Goal: Task Accomplishment & Management: Manage account settings

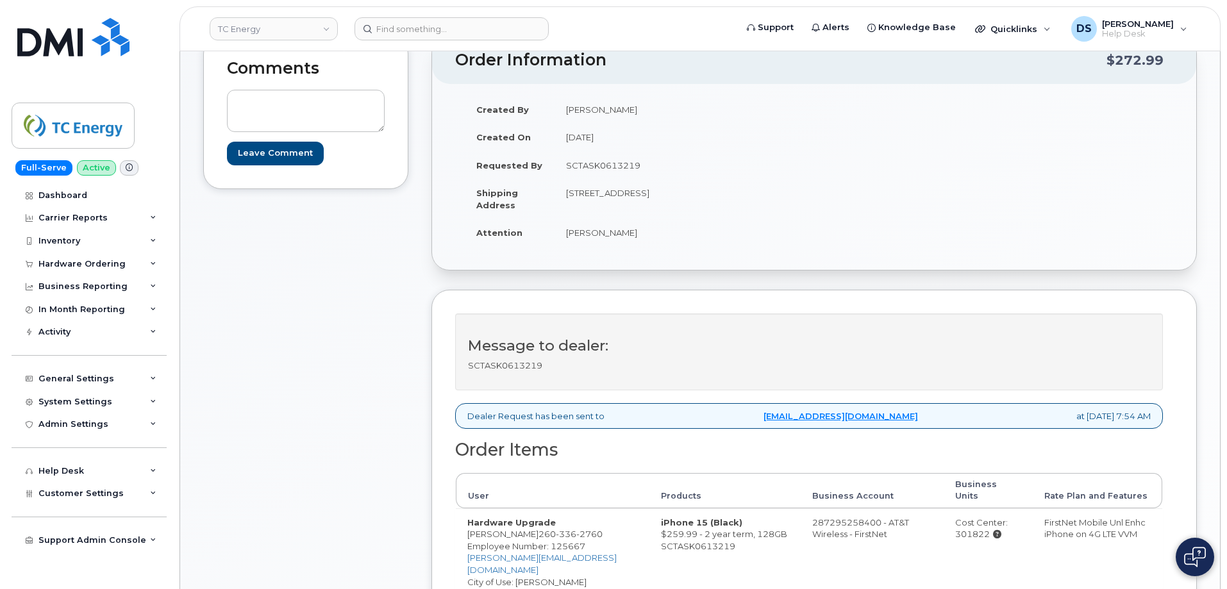
scroll to position [64, 0]
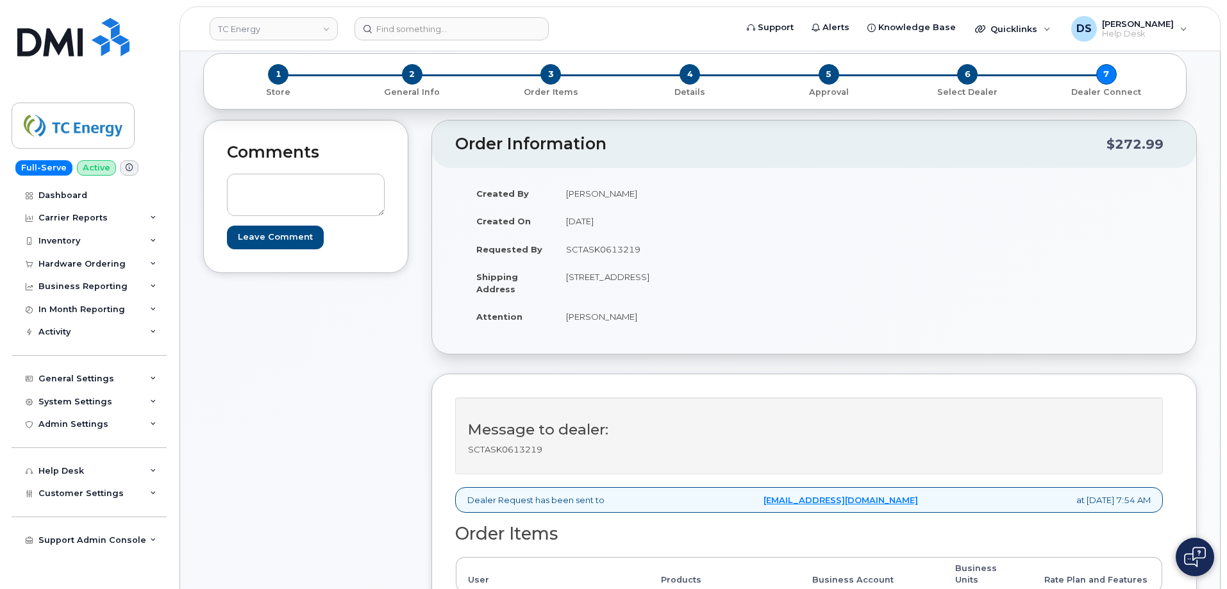
click at [349, 346] on div "Comments Leave Comment" at bounding box center [305, 497] width 205 height 755
click at [339, 328] on div "Comments Leave Comment" at bounding box center [305, 497] width 205 height 755
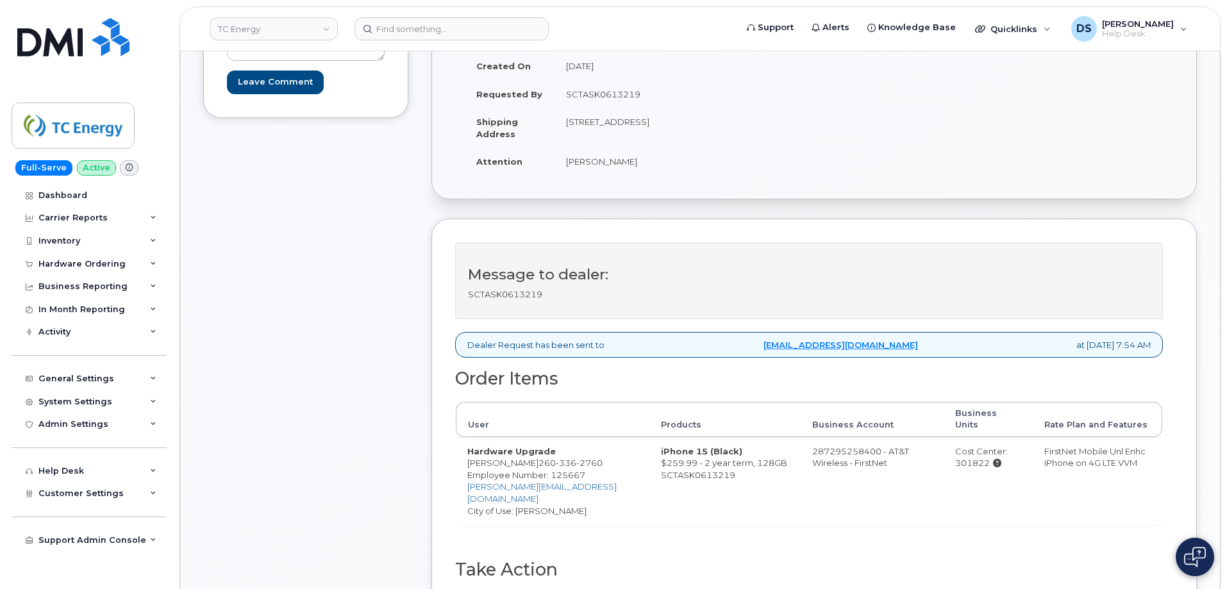
scroll to position [0, 0]
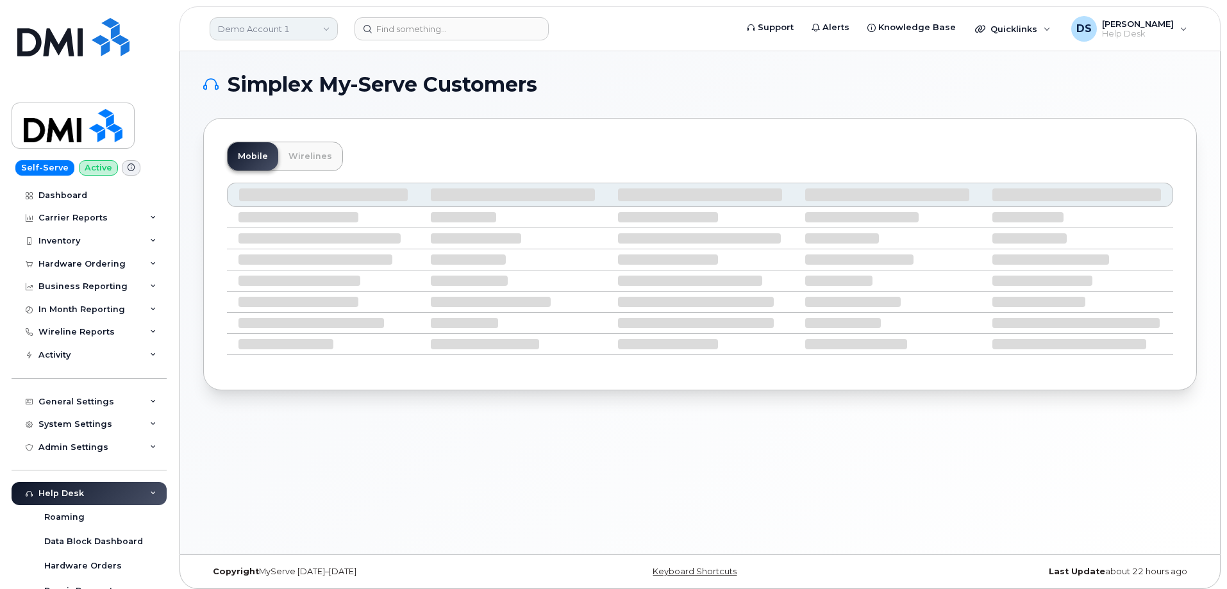
click at [262, 24] on link "Demo Account 1" at bounding box center [274, 28] width 128 height 23
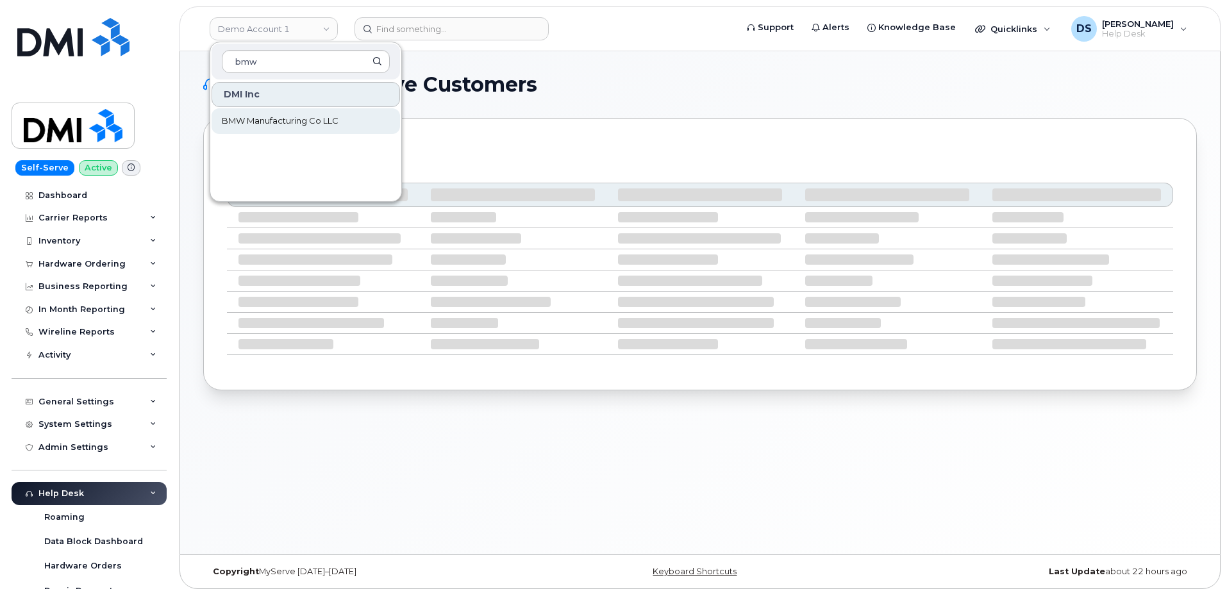
type input "bmw"
click at [276, 117] on span "BMW Manufacturing Co LLC" at bounding box center [280, 121] width 117 height 13
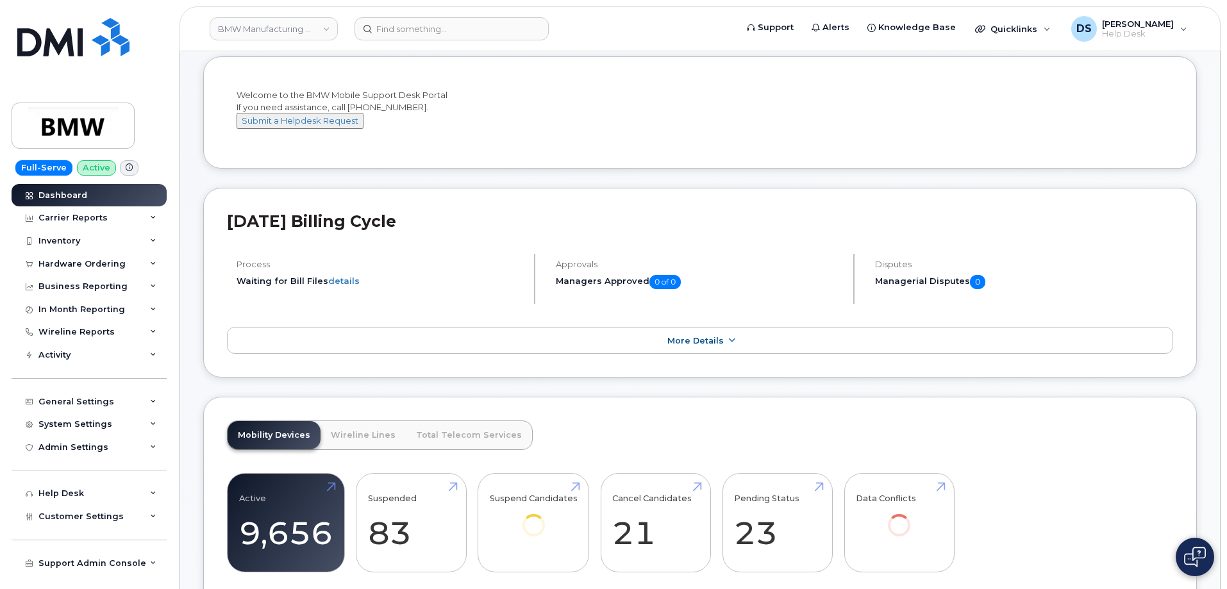
scroll to position [128, 0]
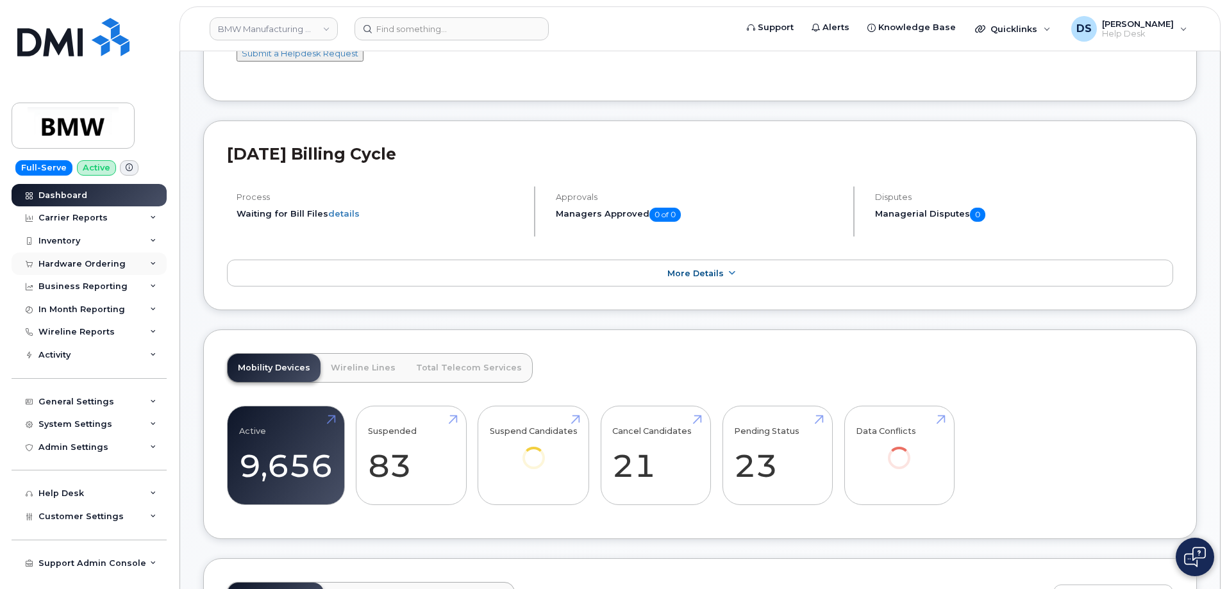
click at [153, 262] on icon at bounding box center [153, 264] width 6 height 6
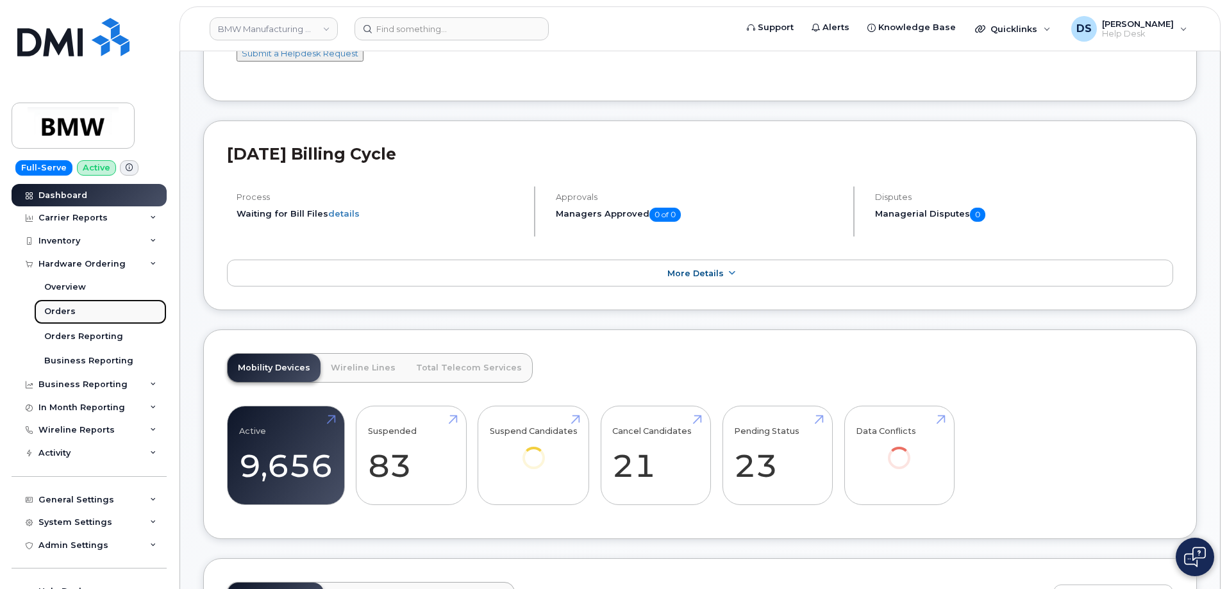
click at [70, 308] on div "Orders" at bounding box center [59, 312] width 31 height 12
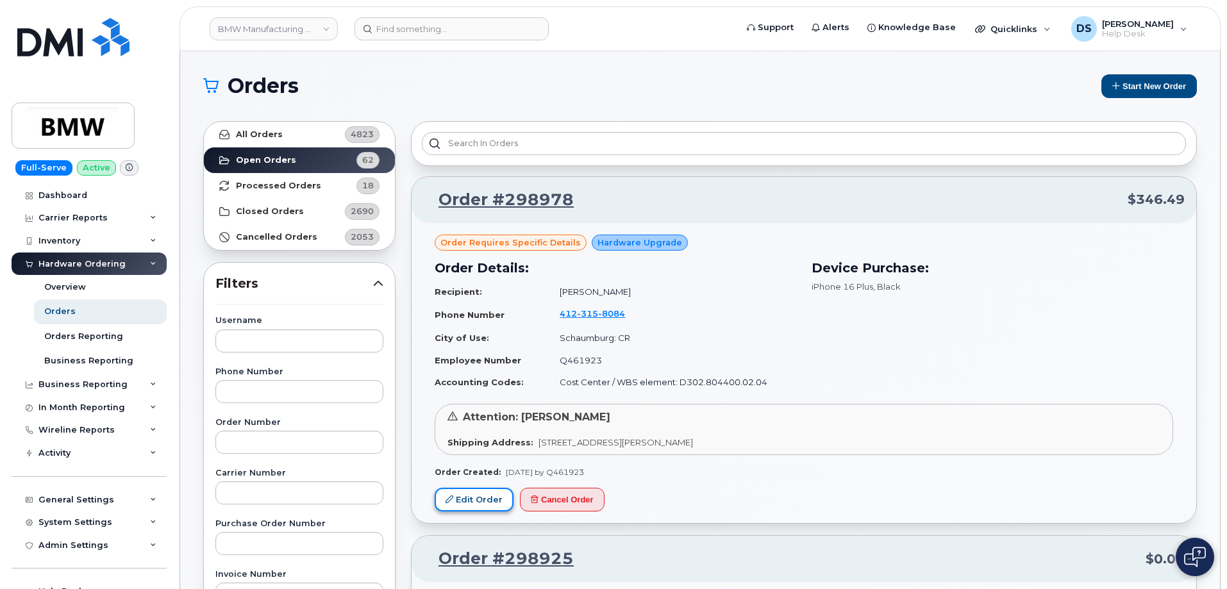
click at [471, 499] on link "Edit Order" at bounding box center [474, 500] width 79 height 24
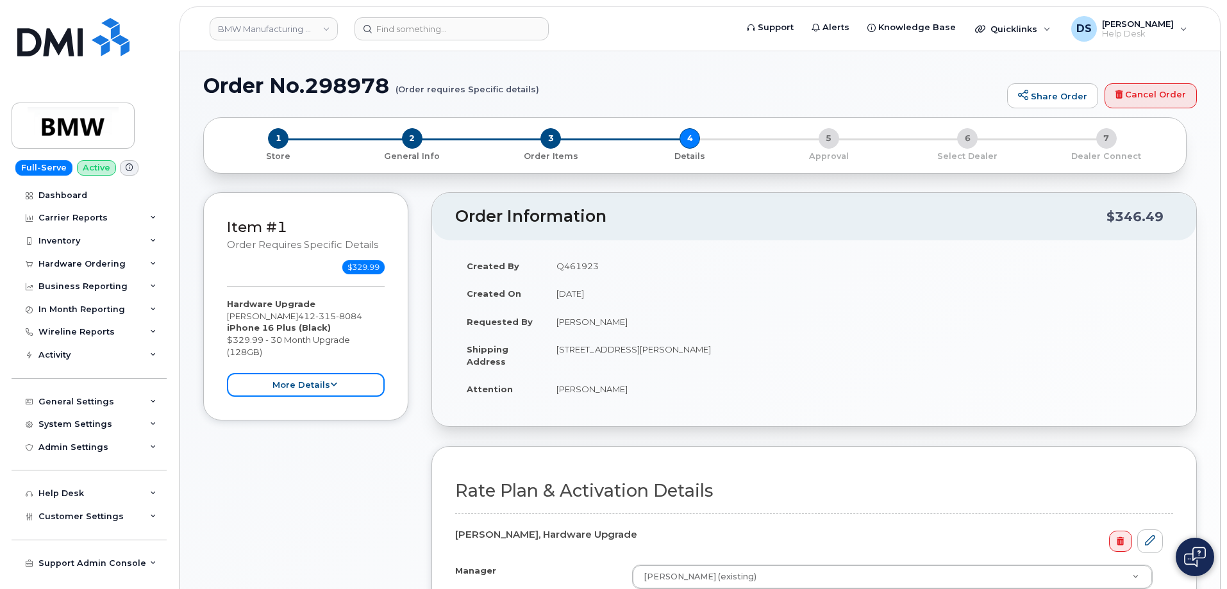
click at [330, 390] on button "more details" at bounding box center [306, 385] width 158 height 24
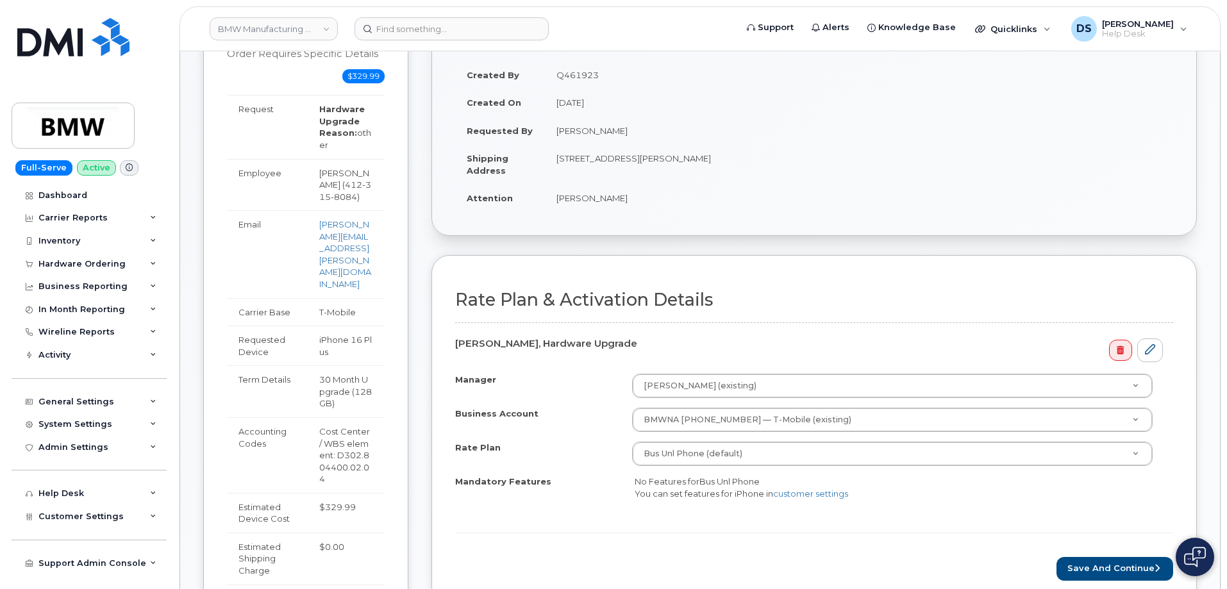
scroll to position [192, 0]
click at [1111, 566] on button "Save and Continue" at bounding box center [1115, 568] width 117 height 24
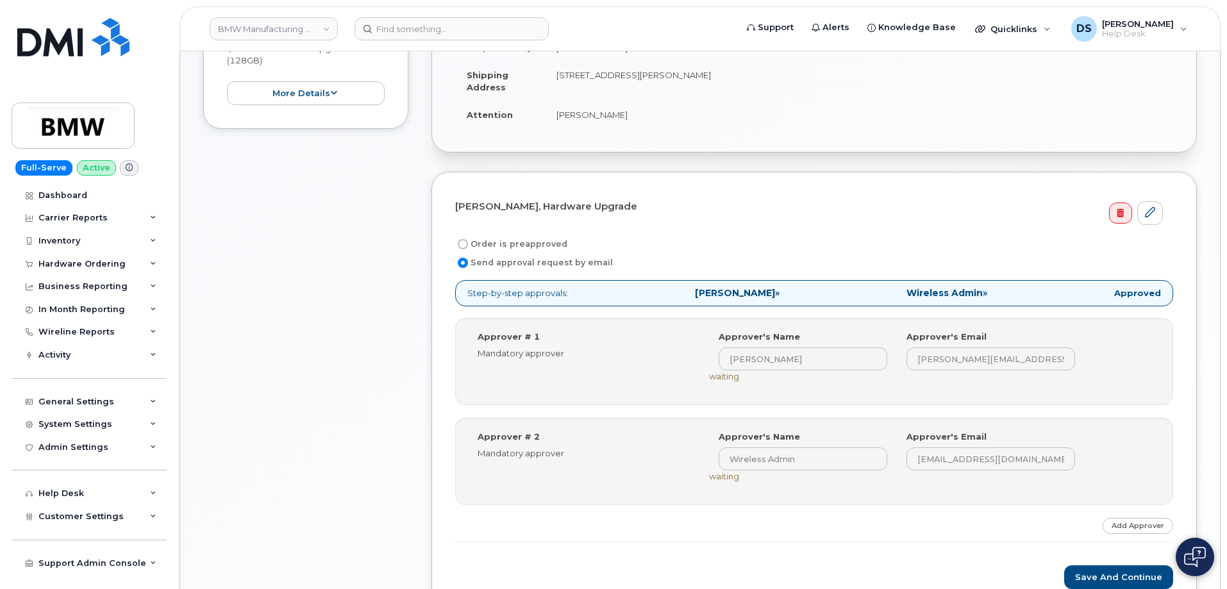
scroll to position [513, 0]
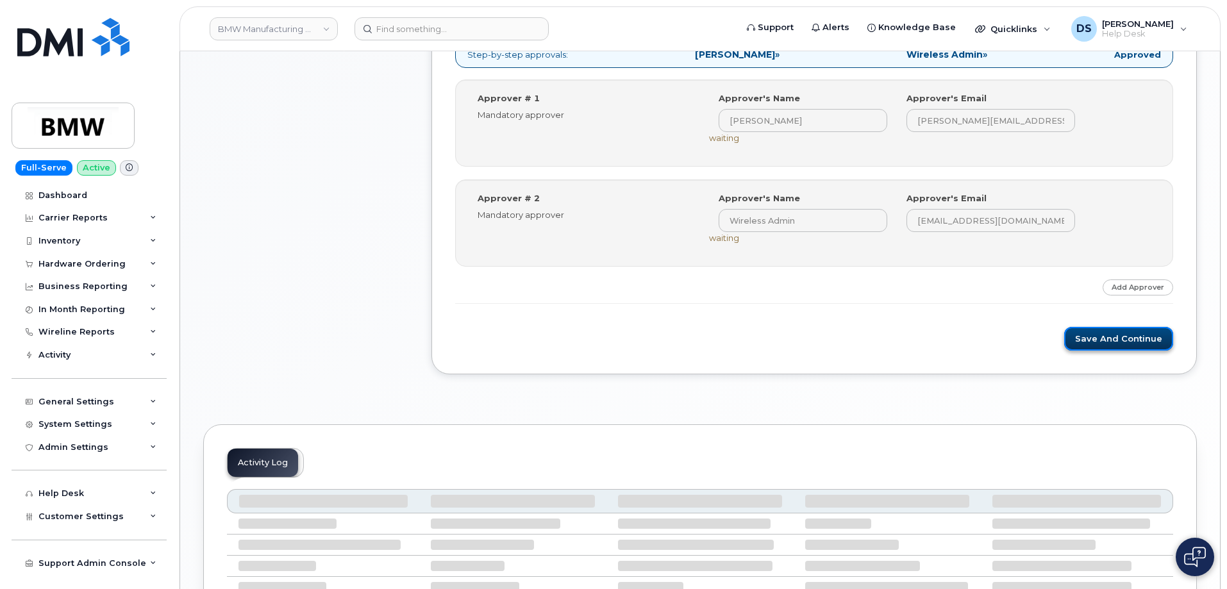
click at [1111, 339] on button "Save and Continue" at bounding box center [1118, 339] width 109 height 24
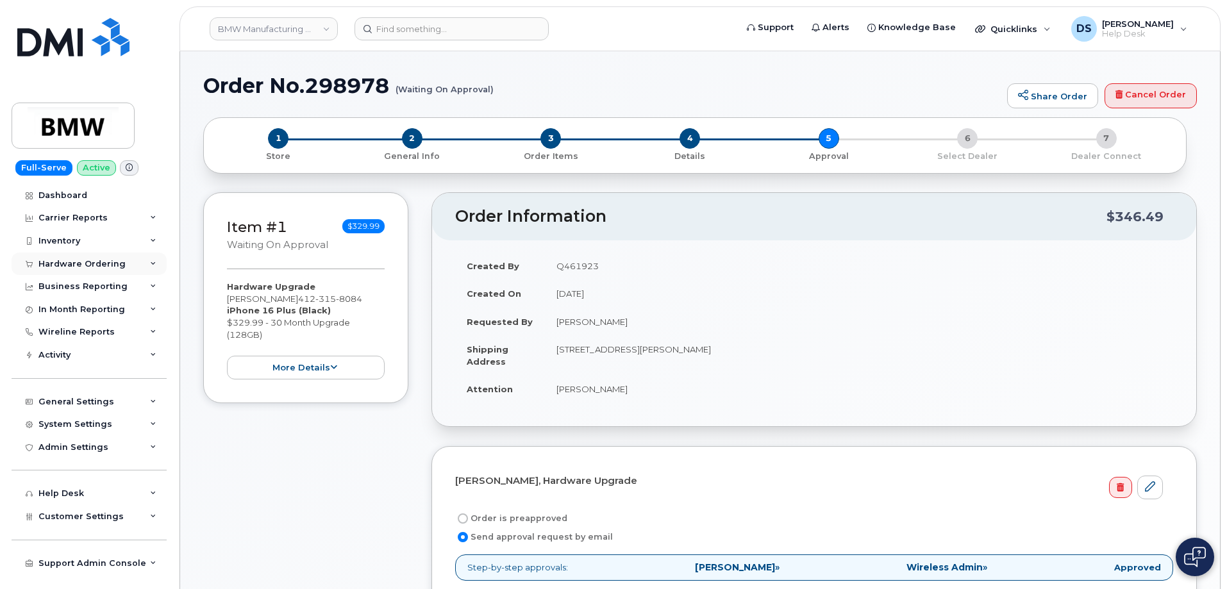
click at [160, 265] on div "Hardware Ordering" at bounding box center [89, 264] width 155 height 23
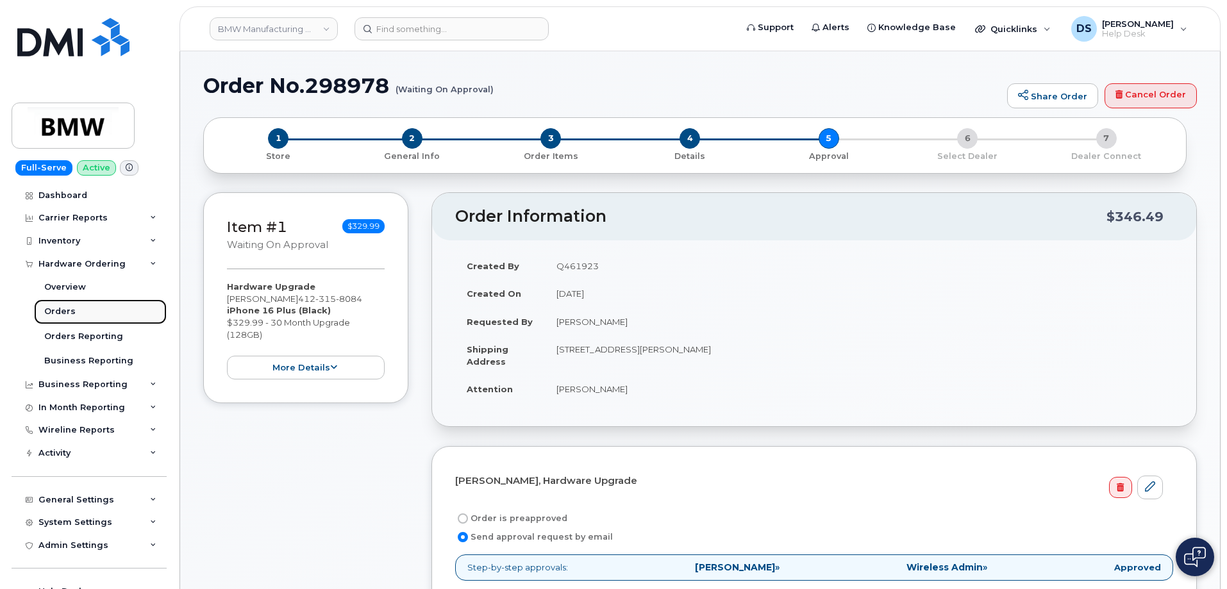
click at [72, 308] on div "Orders" at bounding box center [59, 312] width 31 height 12
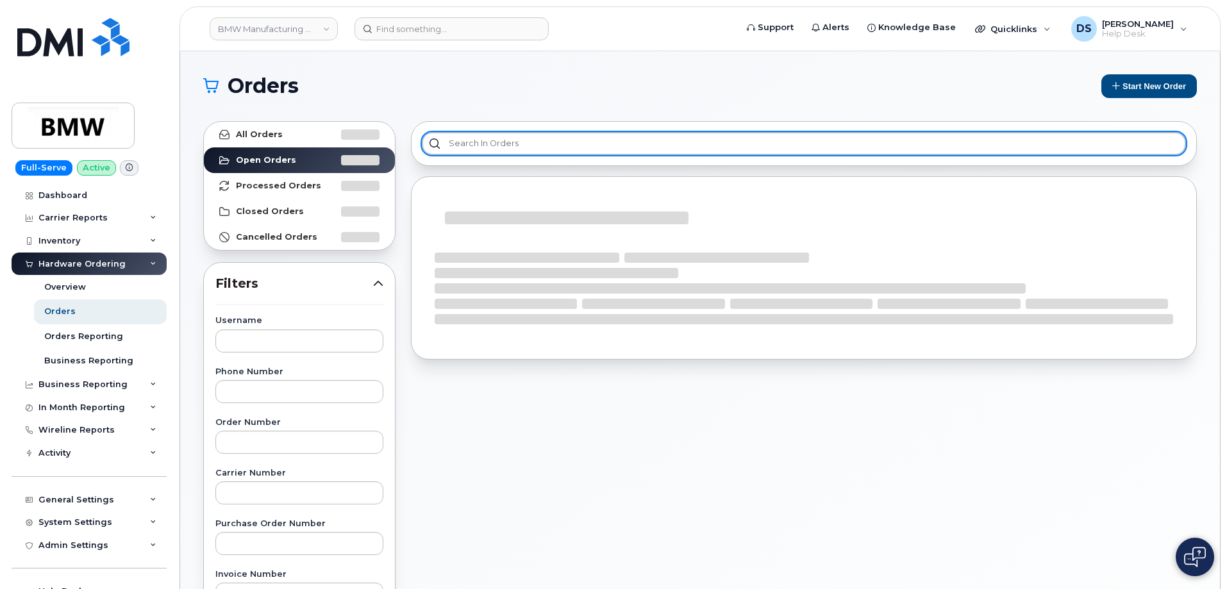
drag, startPoint x: 492, startPoint y: 140, endPoint x: 502, endPoint y: 130, distance: 14.1
click at [496, 135] on input "text" at bounding box center [804, 143] width 764 height 23
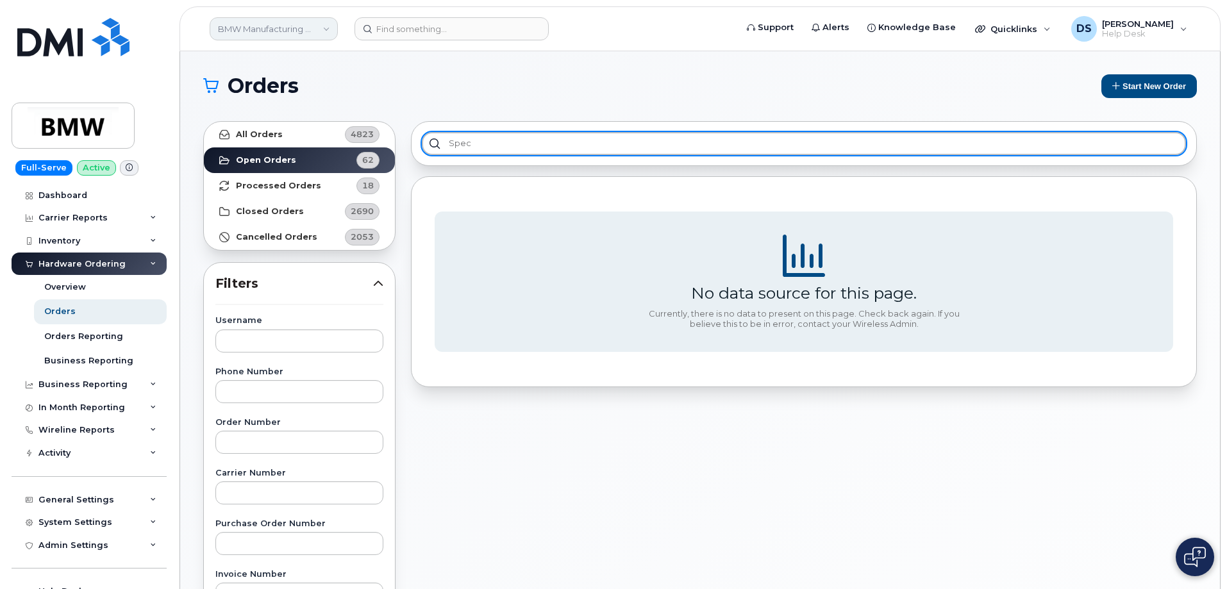
type input "spec"
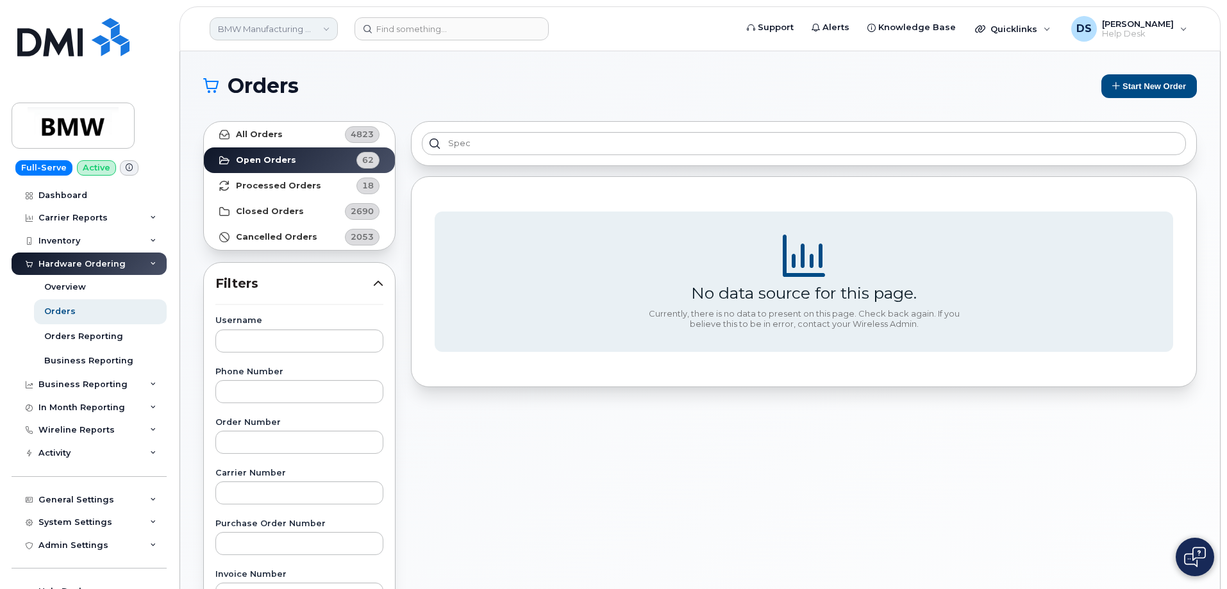
click at [316, 24] on link "BMW Manufacturing Co LLC" at bounding box center [274, 28] width 128 height 23
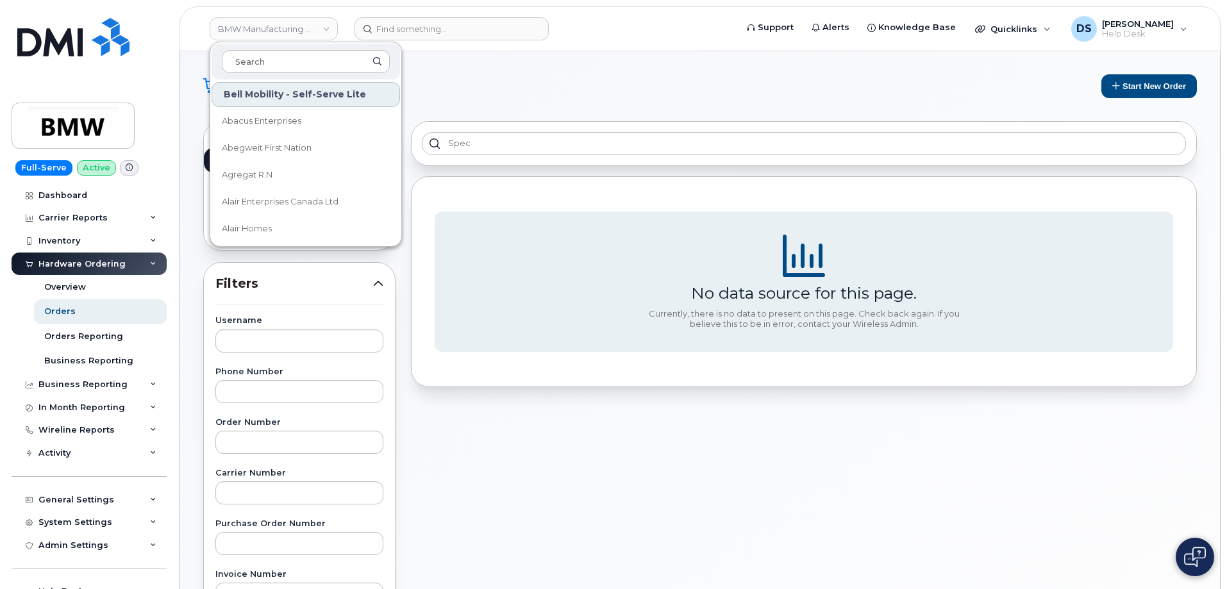
drag, startPoint x: 280, startPoint y: 62, endPoint x: 326, endPoint y: 76, distance: 48.1
click at [285, 57] on input at bounding box center [306, 61] width 168 height 23
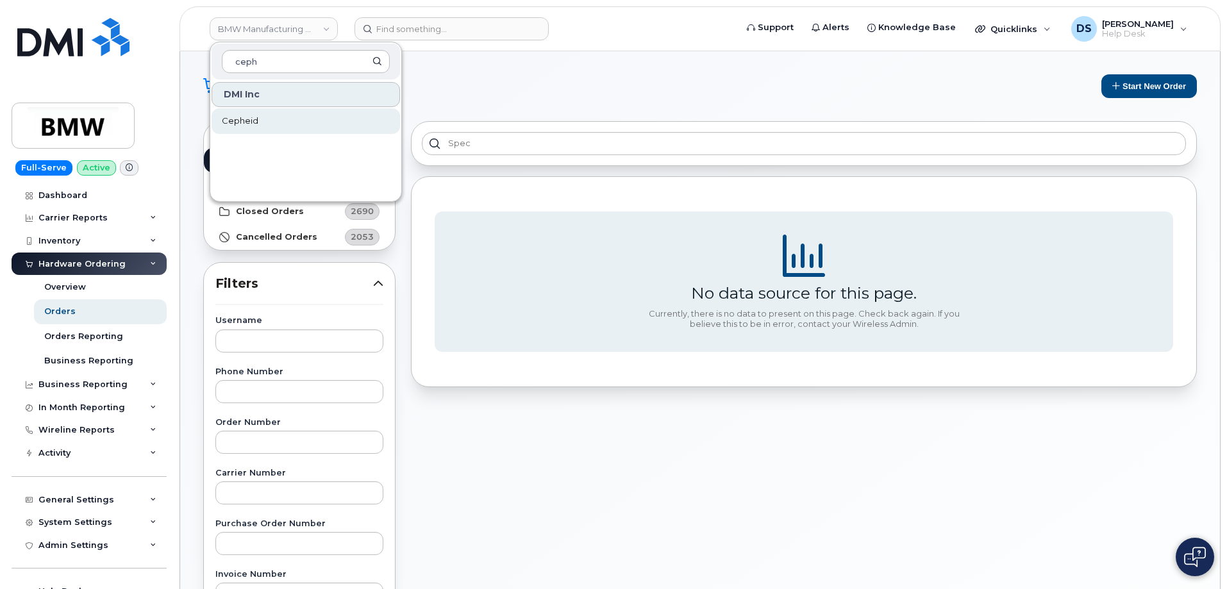
type input "ceph"
click at [258, 125] on link "Cepheid" at bounding box center [306, 121] width 189 height 26
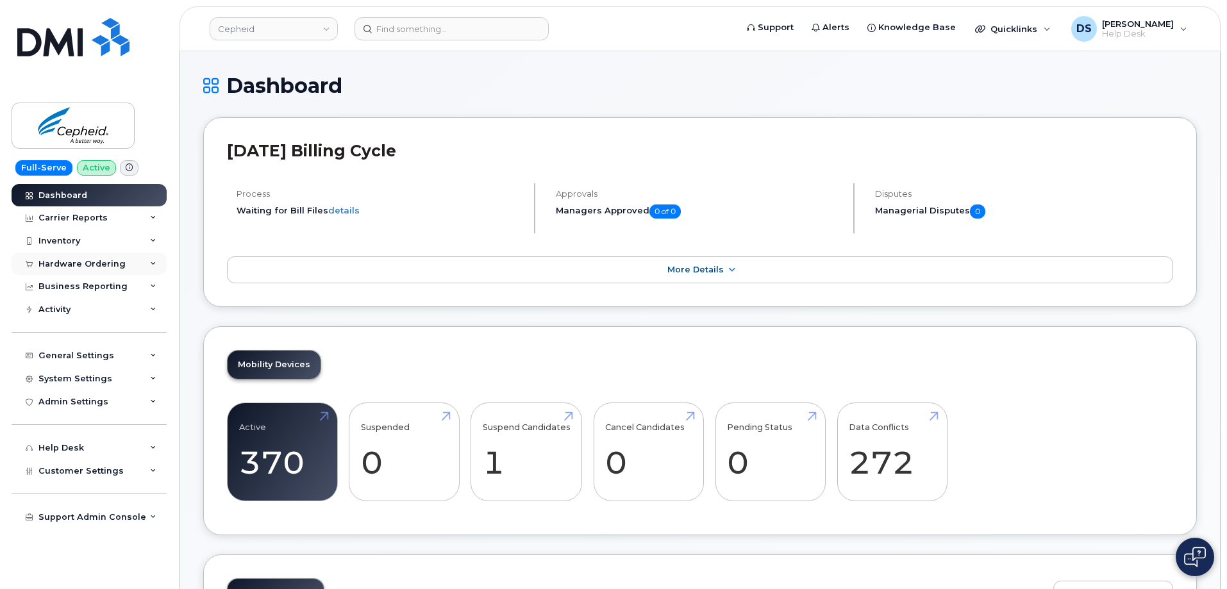
drag, startPoint x: 155, startPoint y: 262, endPoint x: 147, endPoint y: 264, distance: 8.7
click at [155, 261] on icon at bounding box center [153, 264] width 6 height 6
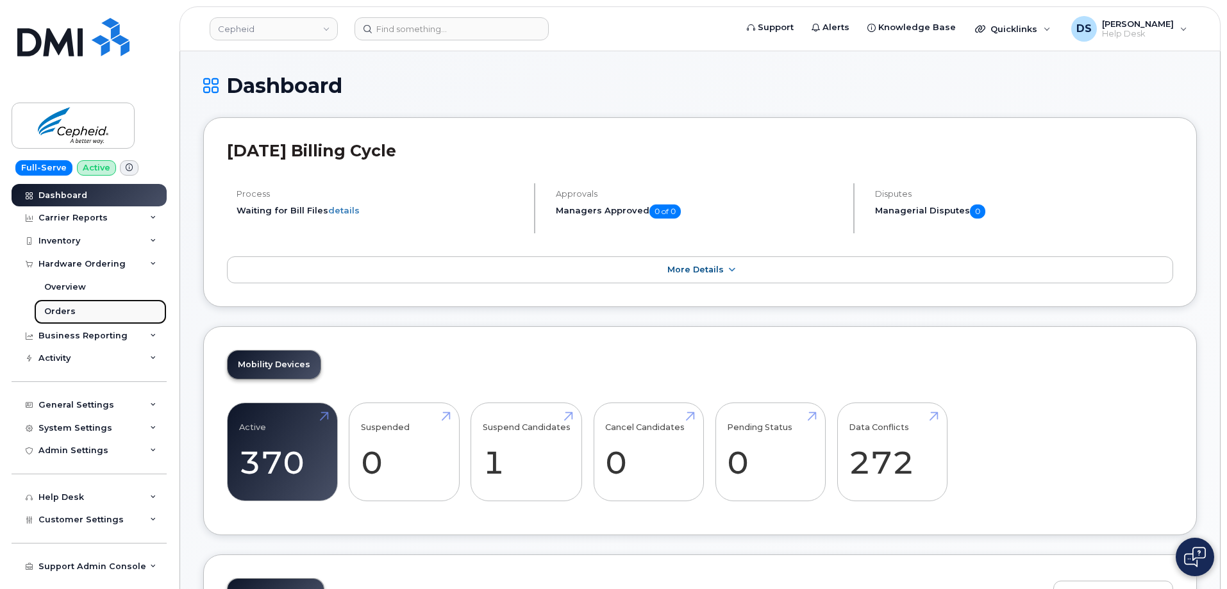
click at [78, 306] on link "Orders" at bounding box center [100, 311] width 133 height 24
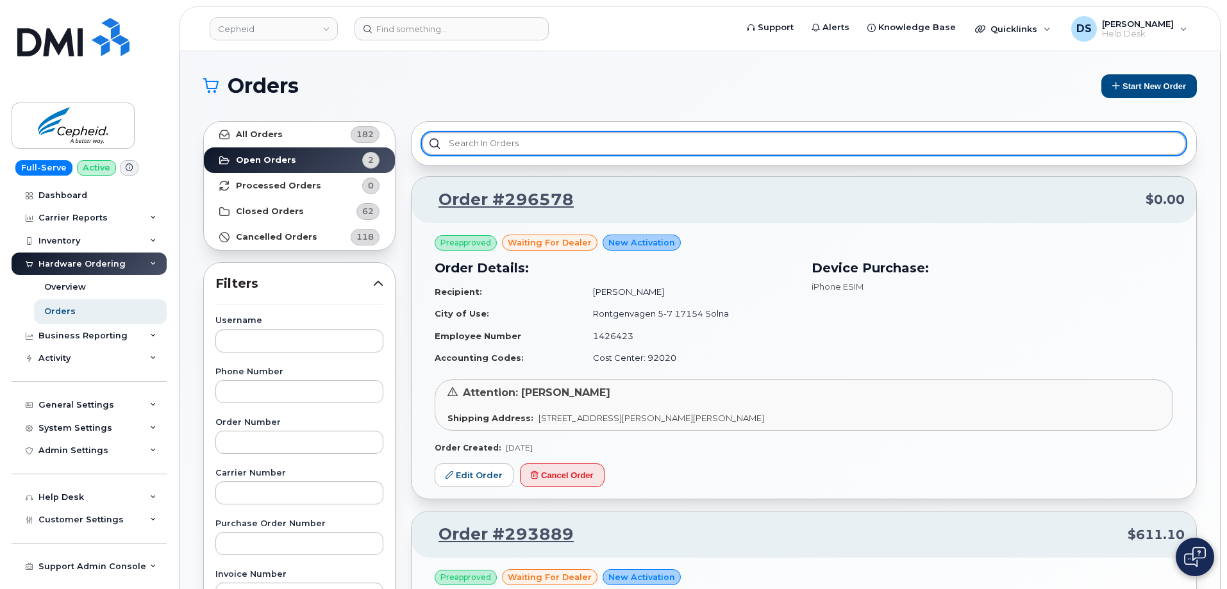
click at [547, 146] on input "text" at bounding box center [804, 143] width 764 height 23
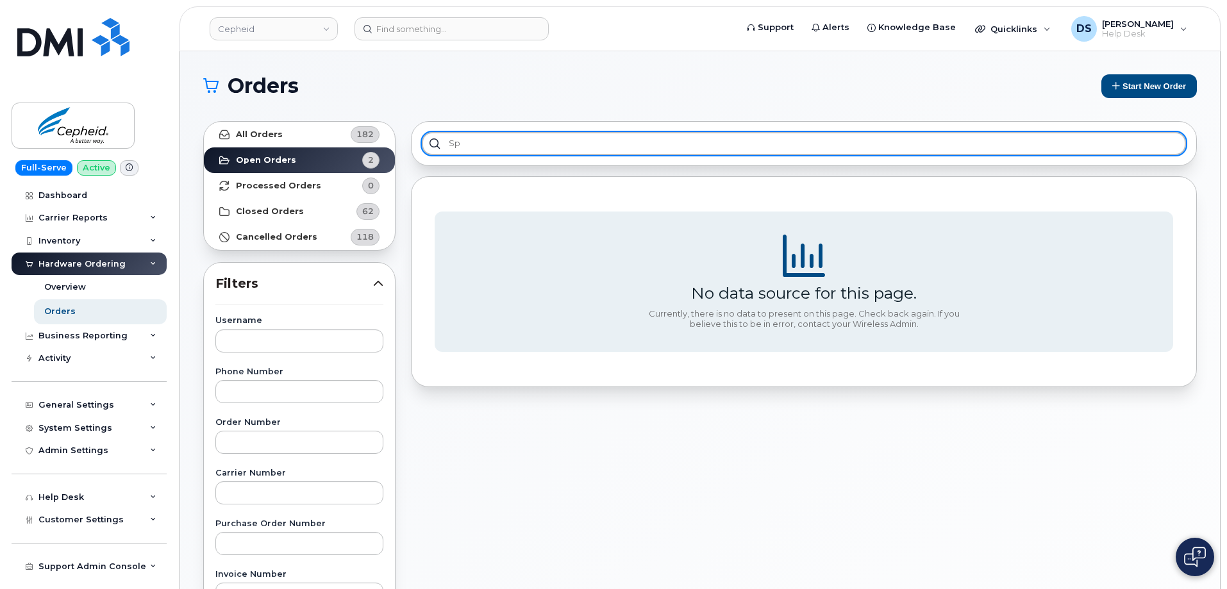
type input "s"
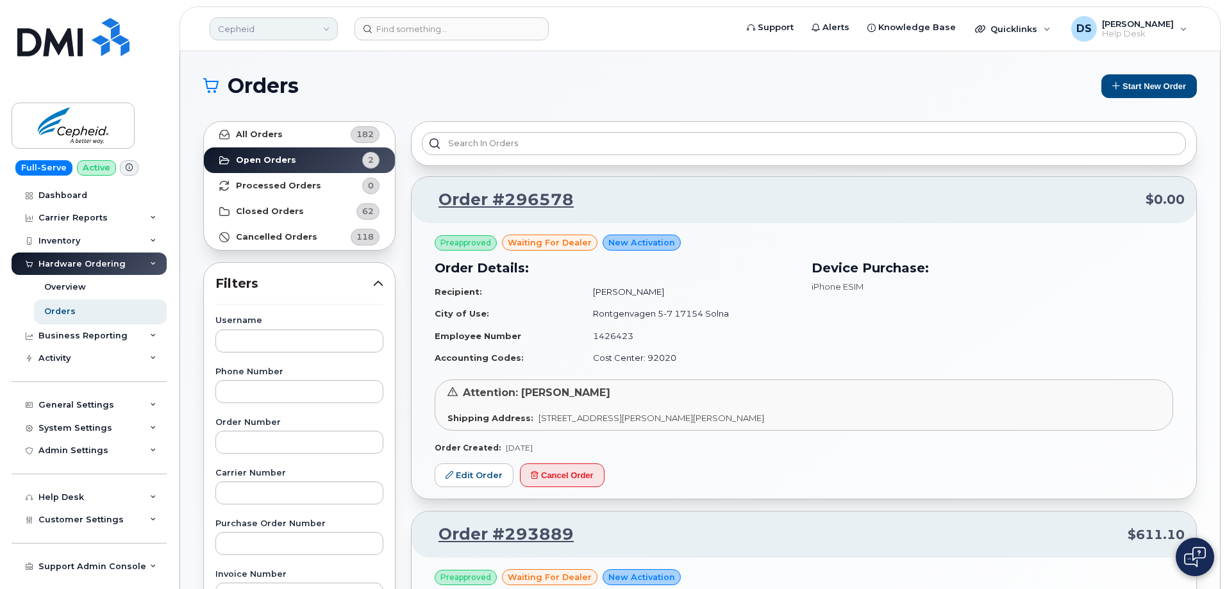
click at [278, 31] on link "Cepheid" at bounding box center [274, 28] width 128 height 23
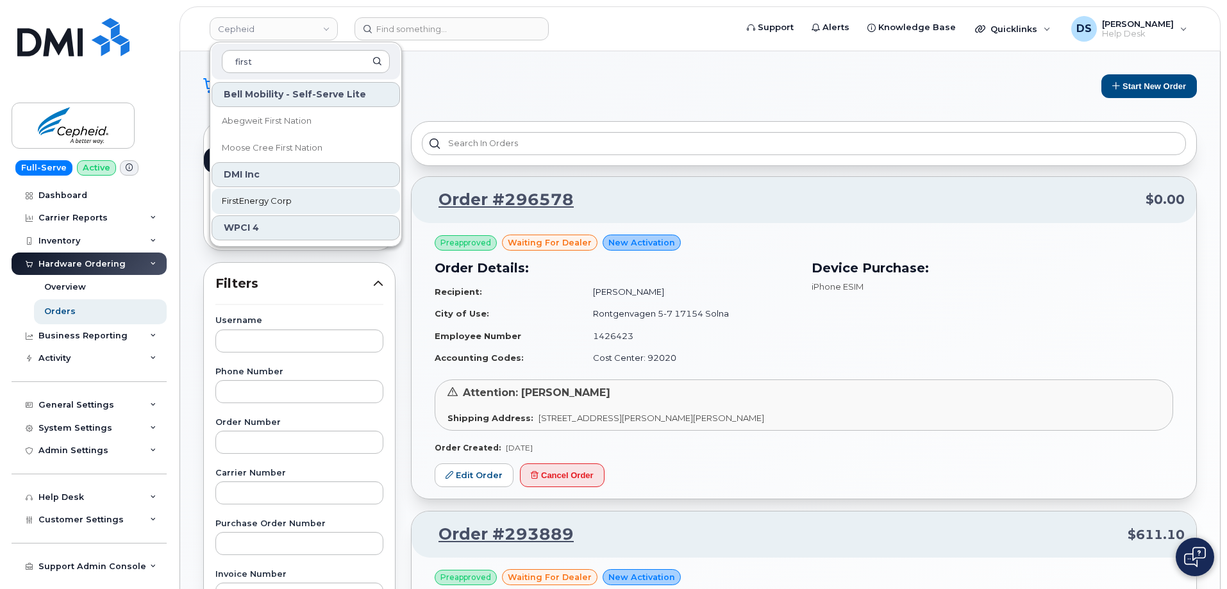
type input "first"
click at [264, 201] on span "FirstEnergy Corp" at bounding box center [257, 201] width 70 height 13
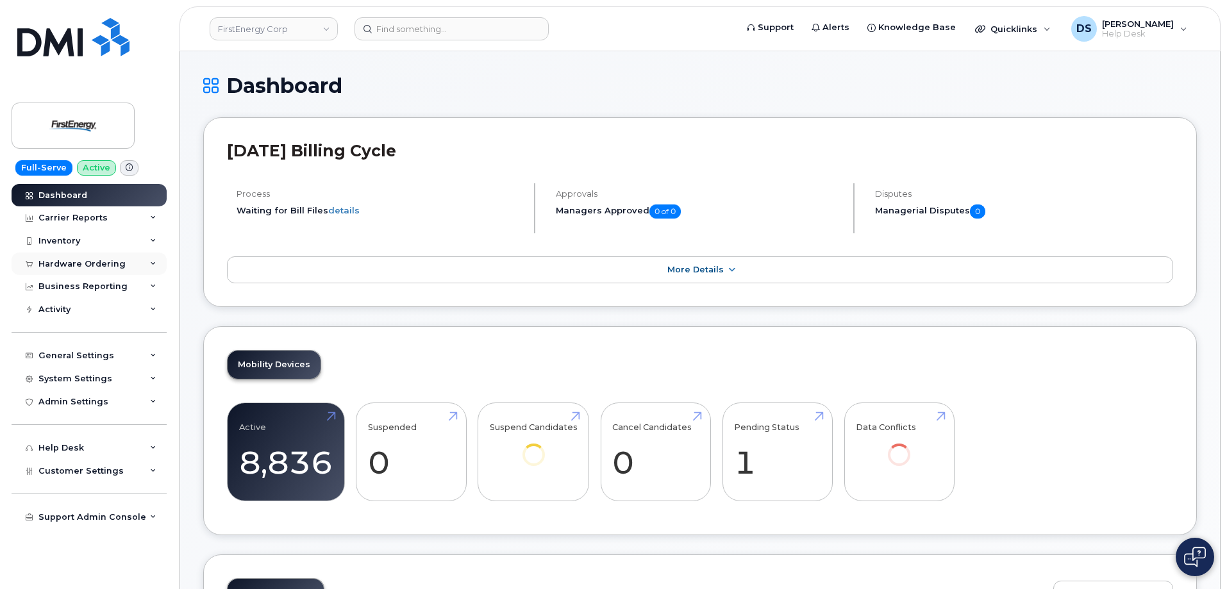
click at [154, 259] on div "Hardware Ordering" at bounding box center [89, 264] width 155 height 23
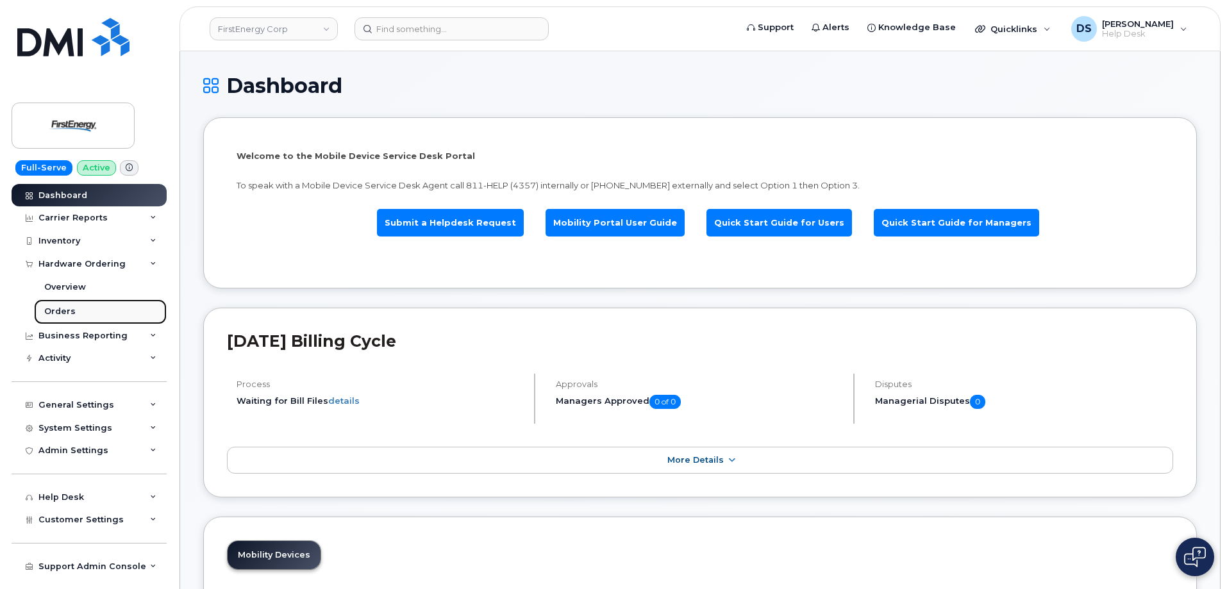
click at [72, 307] on div "Orders" at bounding box center [59, 312] width 31 height 12
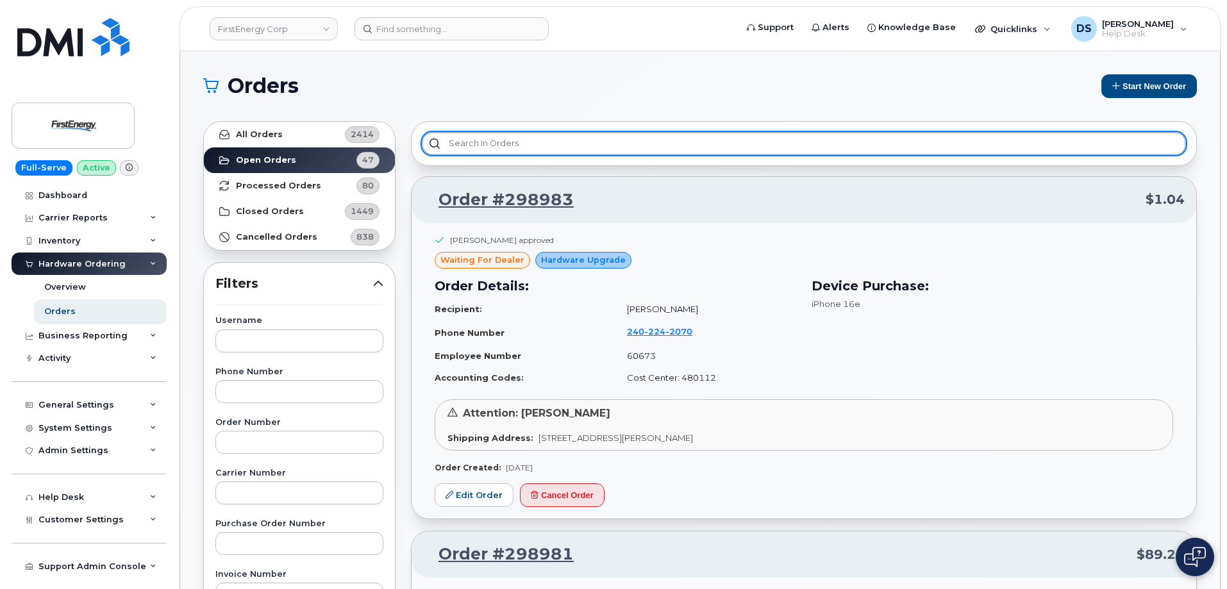
click at [467, 141] on input "text" at bounding box center [804, 143] width 764 height 23
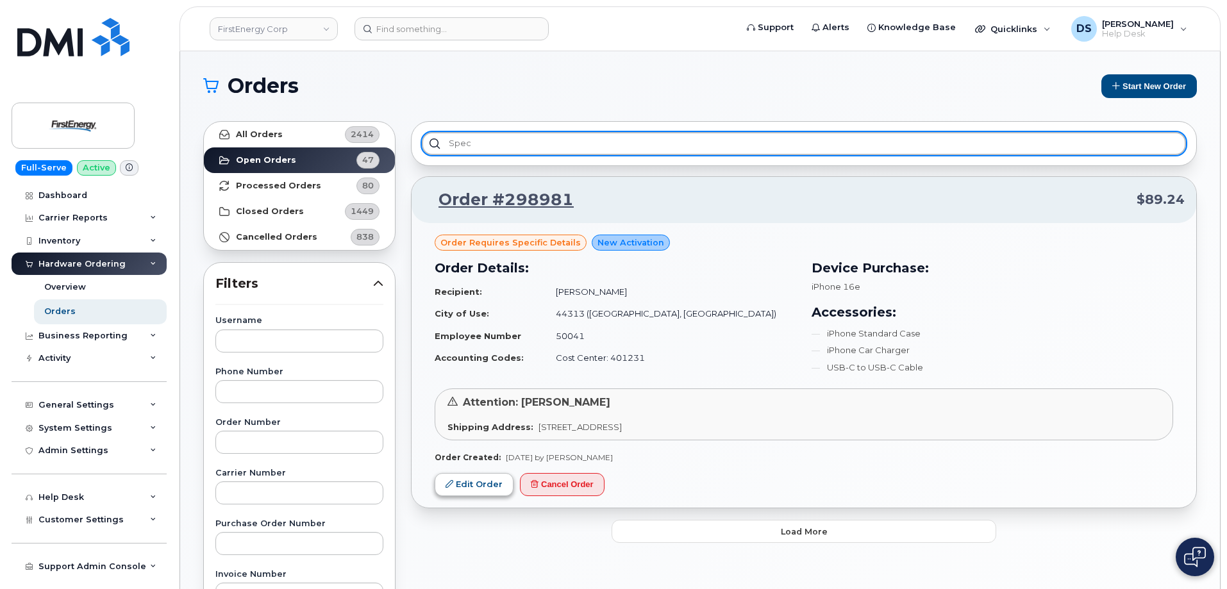
type input "spec"
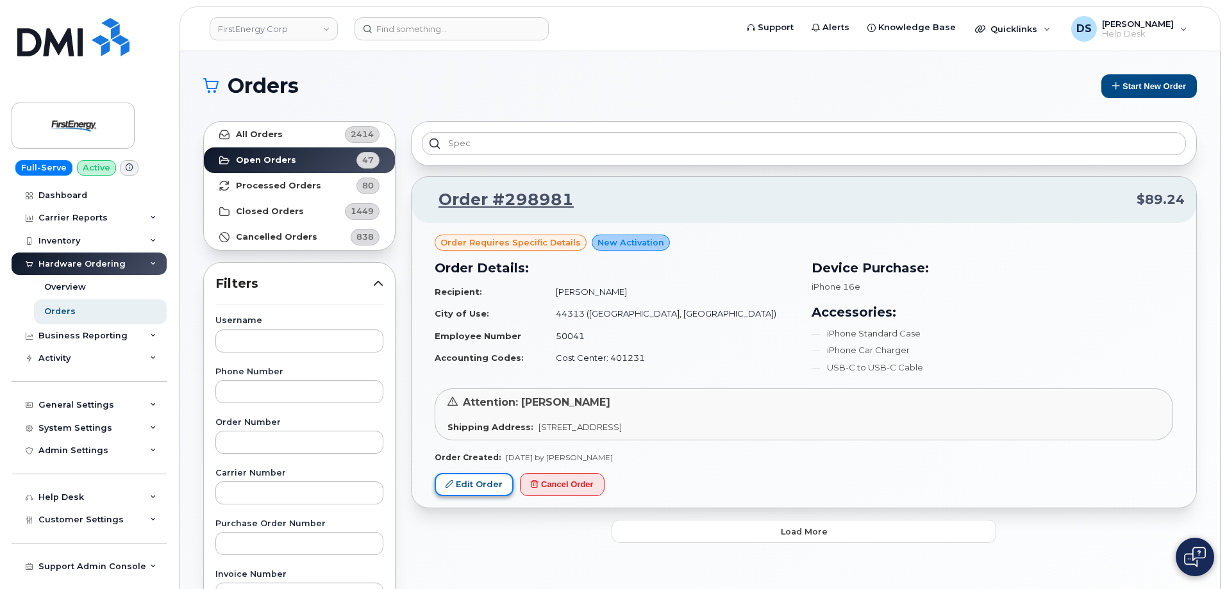
click at [474, 483] on link "Edit Order" at bounding box center [474, 485] width 79 height 24
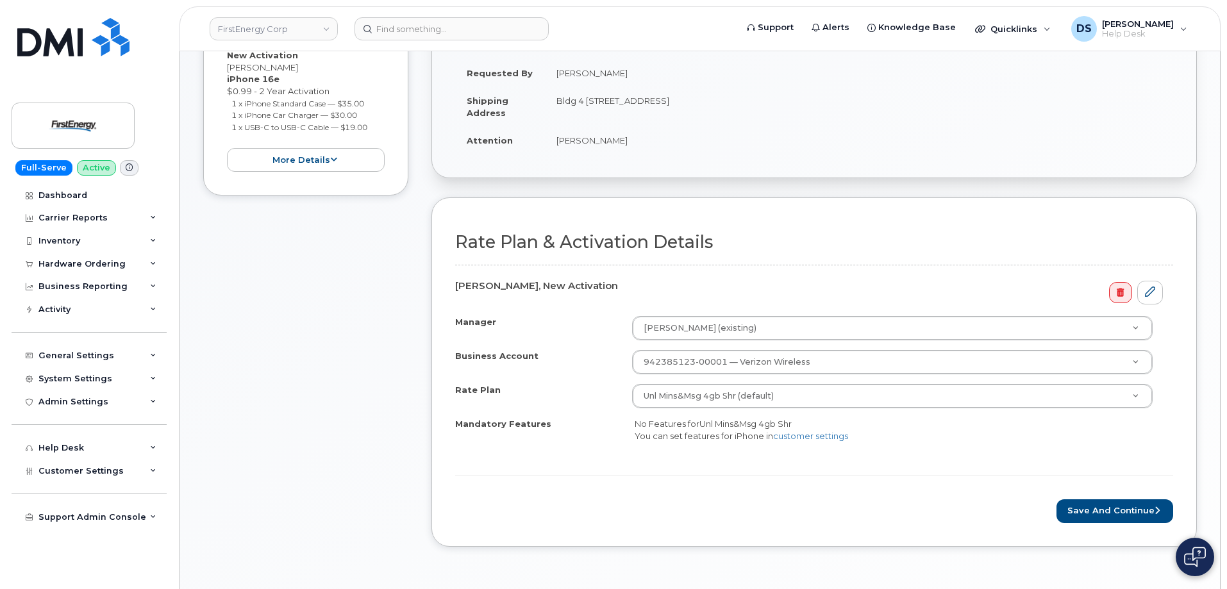
scroll to position [513, 0]
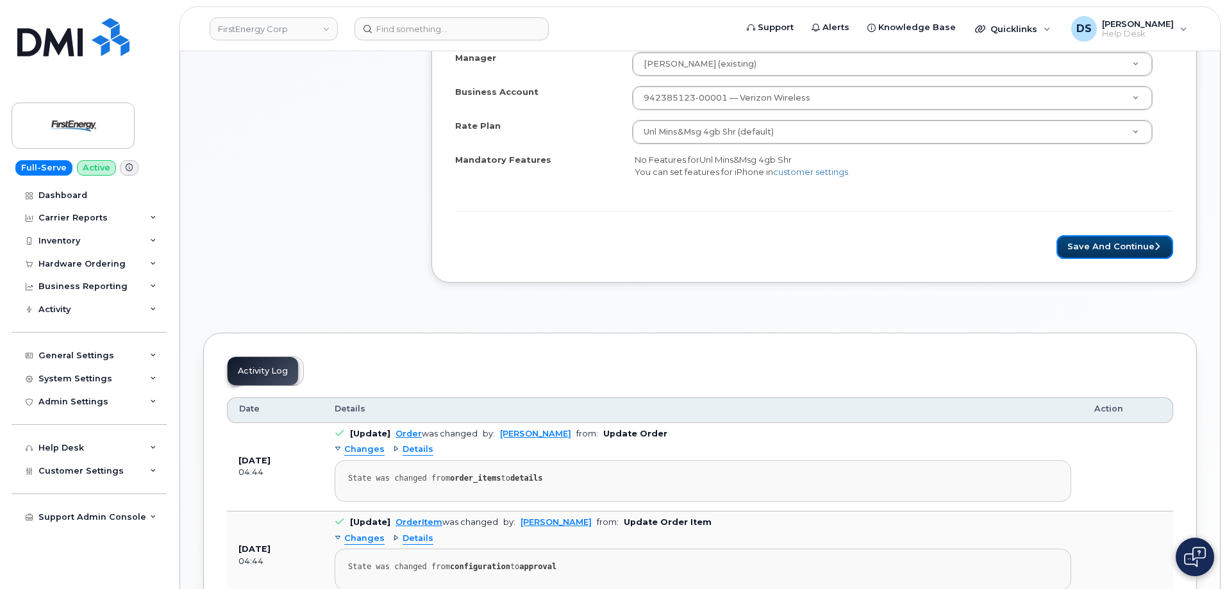
click at [1111, 248] on button "Save and Continue" at bounding box center [1115, 247] width 117 height 24
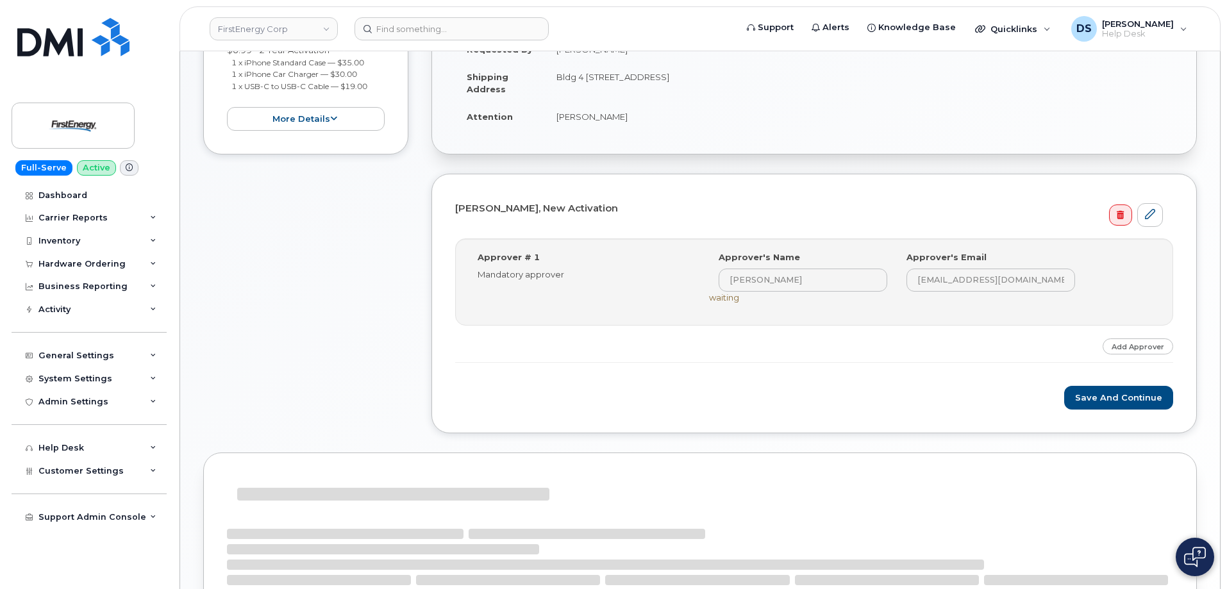
scroll to position [403, 0]
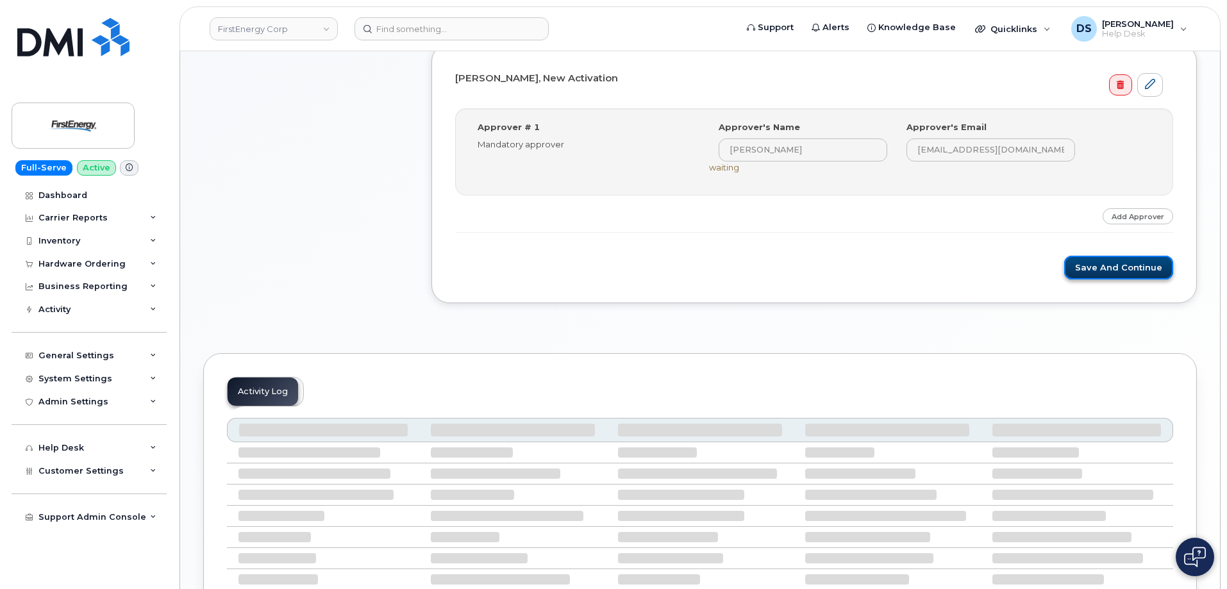
click at [1137, 266] on button "Save and Continue" at bounding box center [1118, 268] width 109 height 24
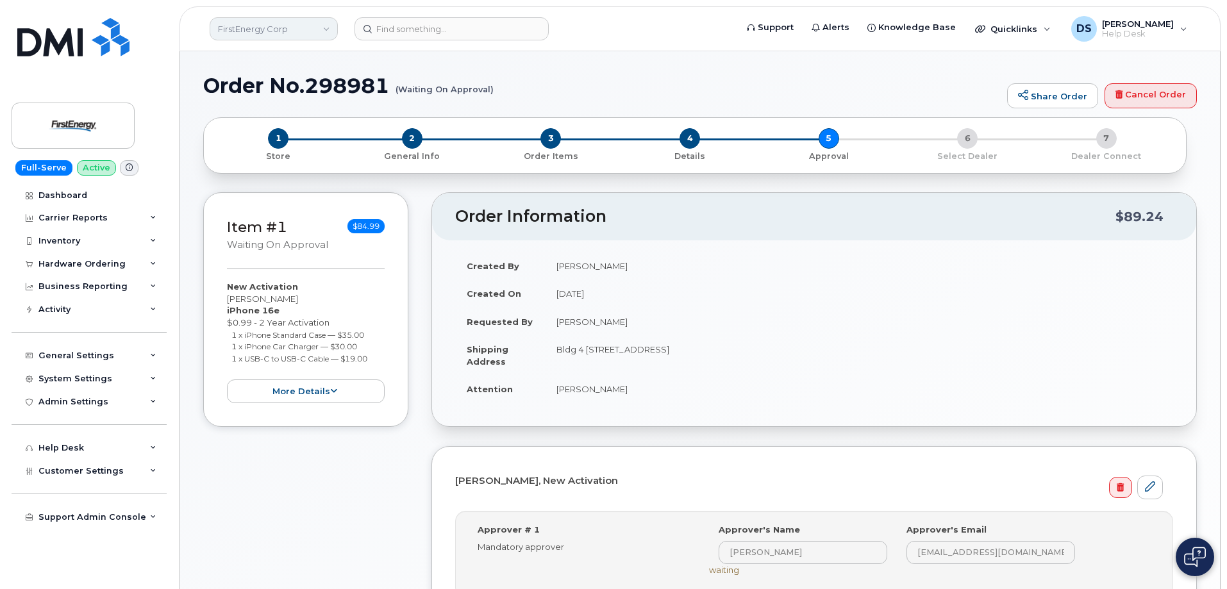
click at [332, 24] on link "FirstEnergy Corp" at bounding box center [274, 28] width 128 height 23
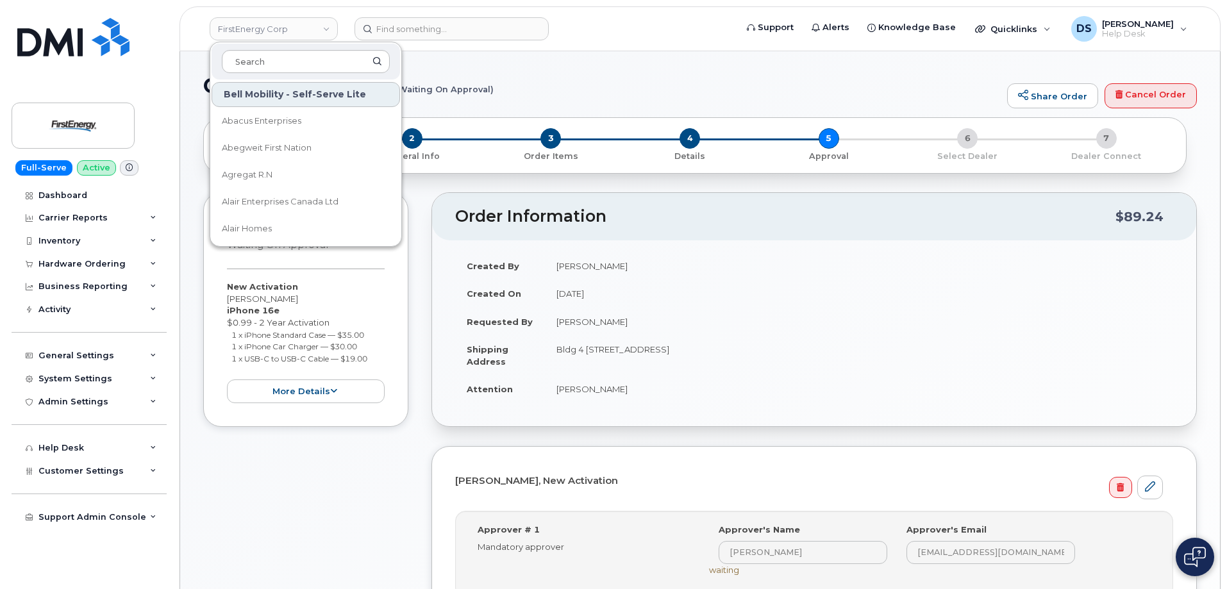
drag, startPoint x: 286, startPoint y: 53, endPoint x: 294, endPoint y: 41, distance: 14.8
click at [288, 45] on div at bounding box center [306, 62] width 189 height 36
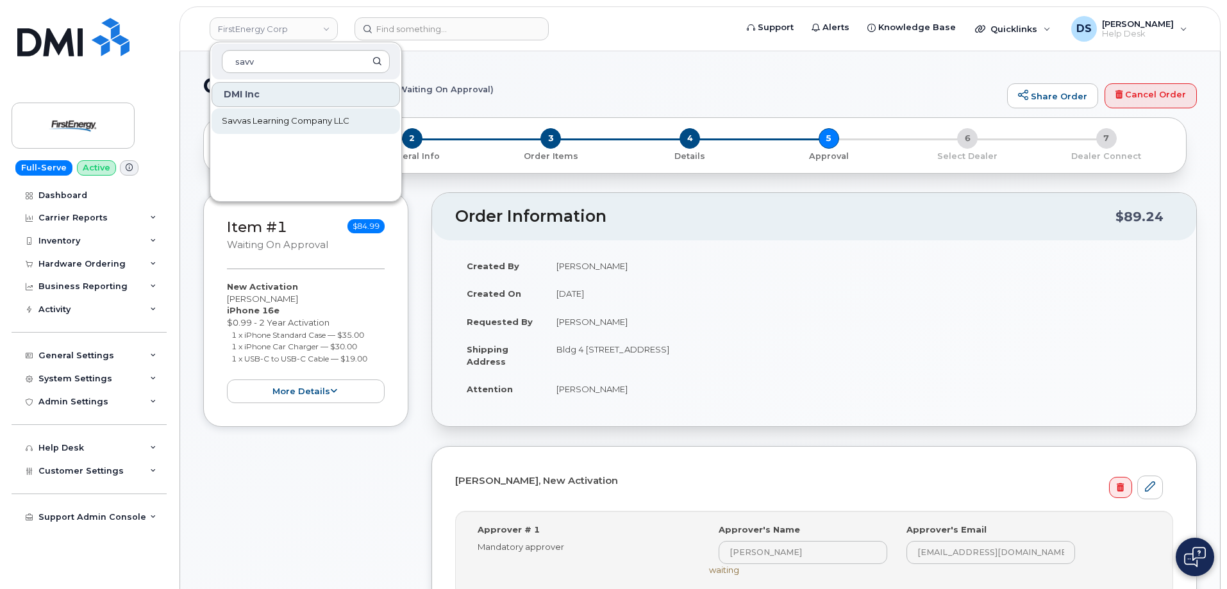
type input "savv"
click at [273, 116] on span "Savvas Learning Company LLC" at bounding box center [286, 121] width 128 height 13
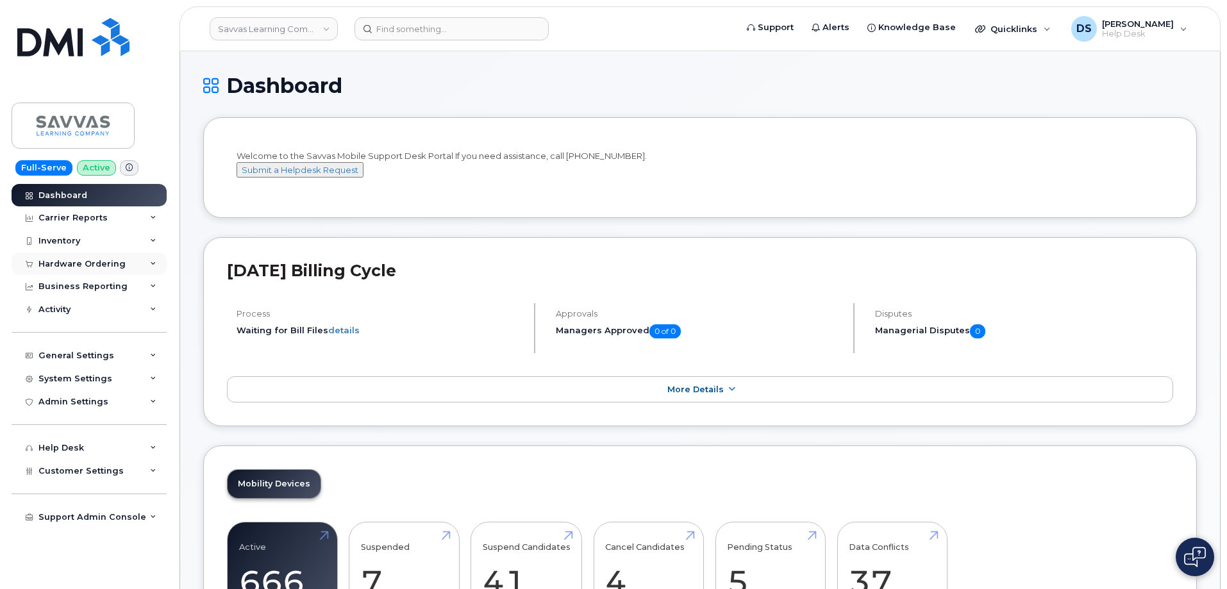
click at [153, 261] on icon at bounding box center [153, 264] width 6 height 6
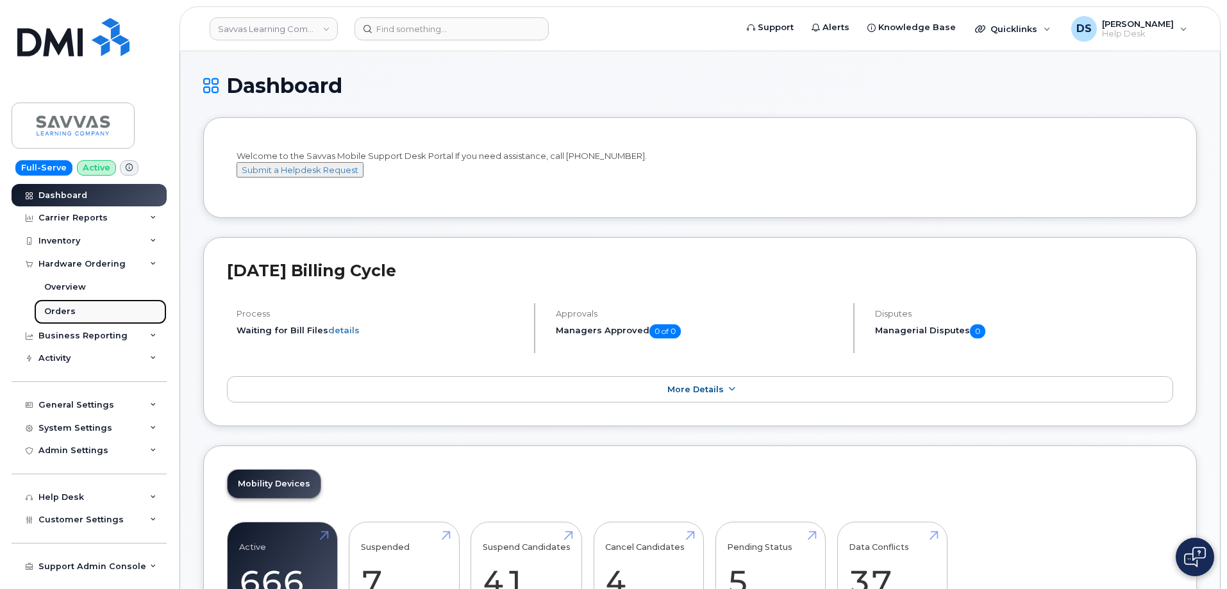
click at [72, 312] on div "Orders" at bounding box center [59, 312] width 31 height 12
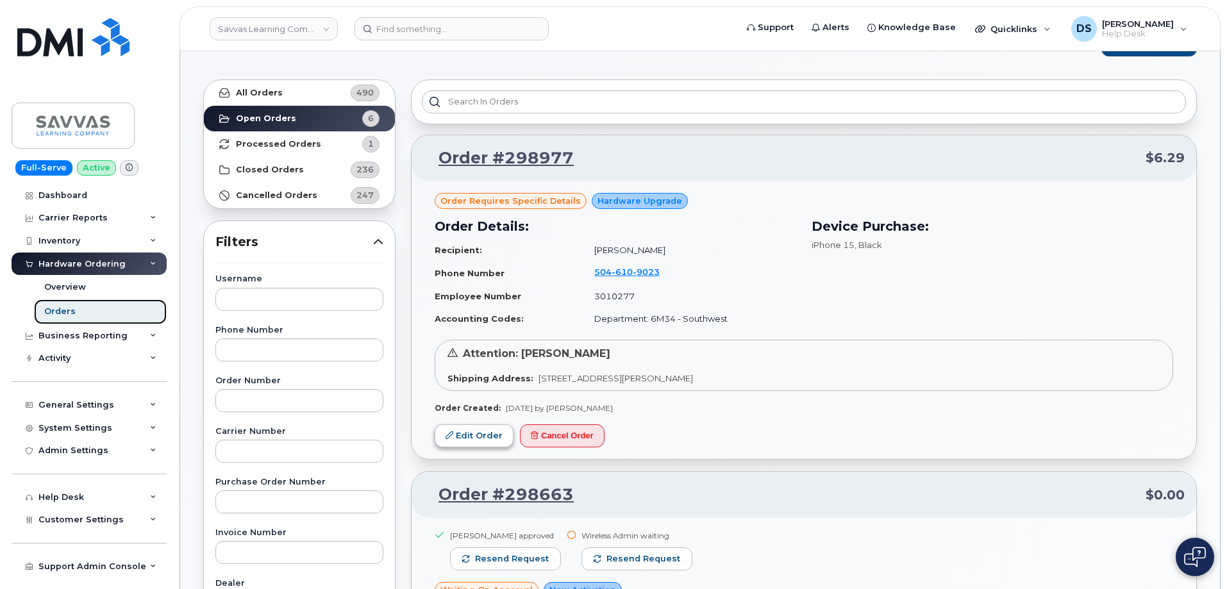
scroll to position [64, 0]
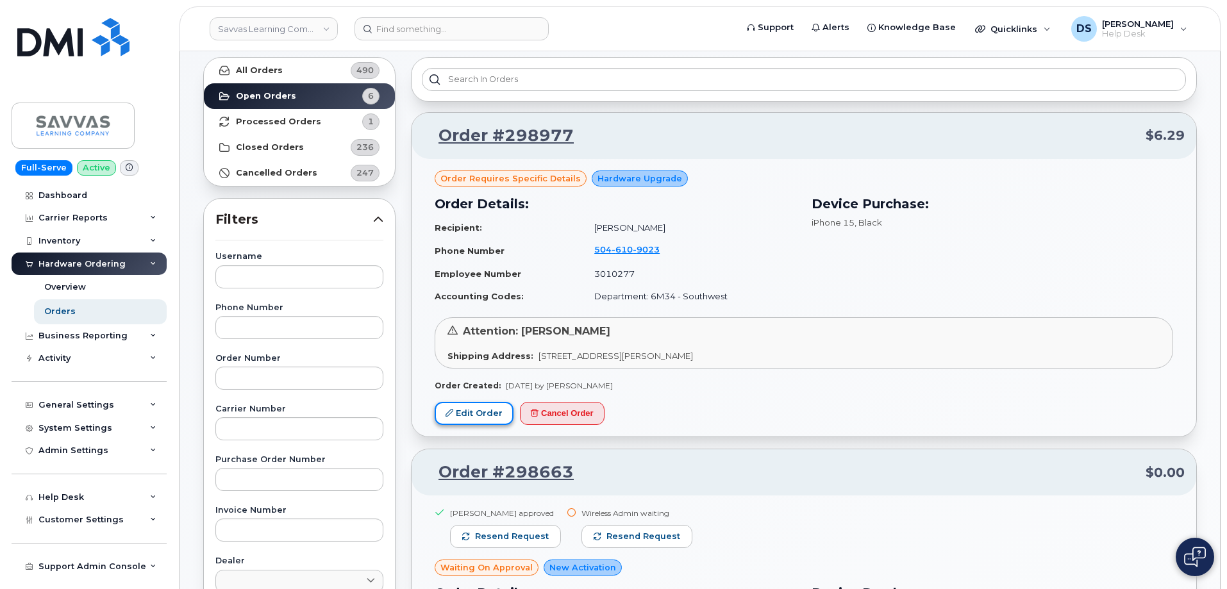
click at [489, 414] on link "Edit Order" at bounding box center [474, 414] width 79 height 24
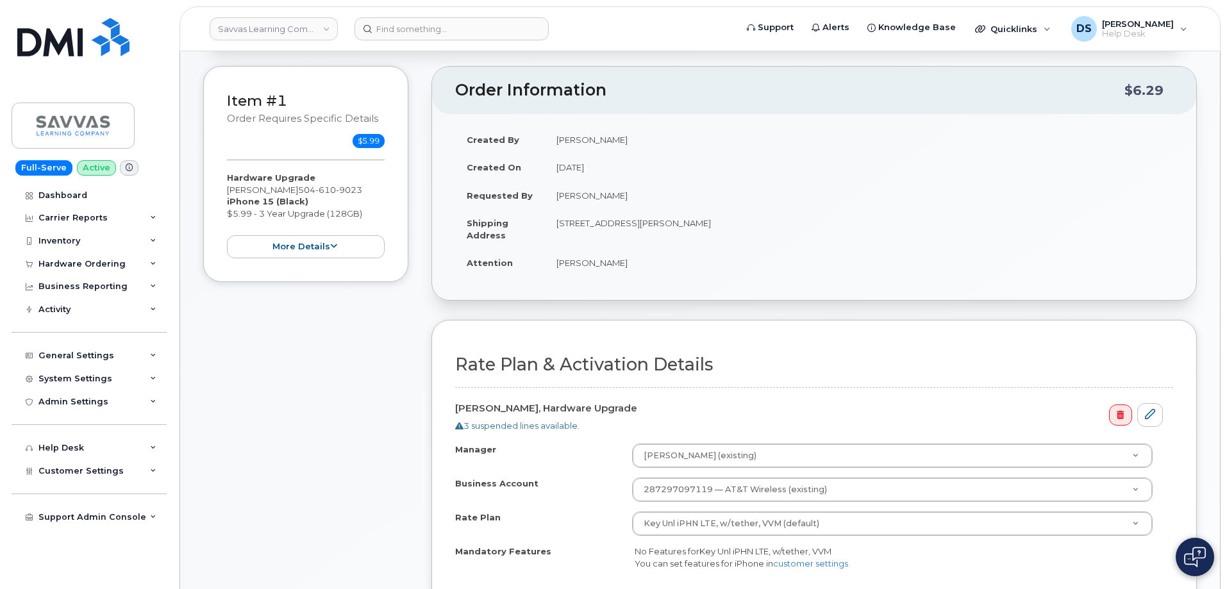
scroll to position [385, 0]
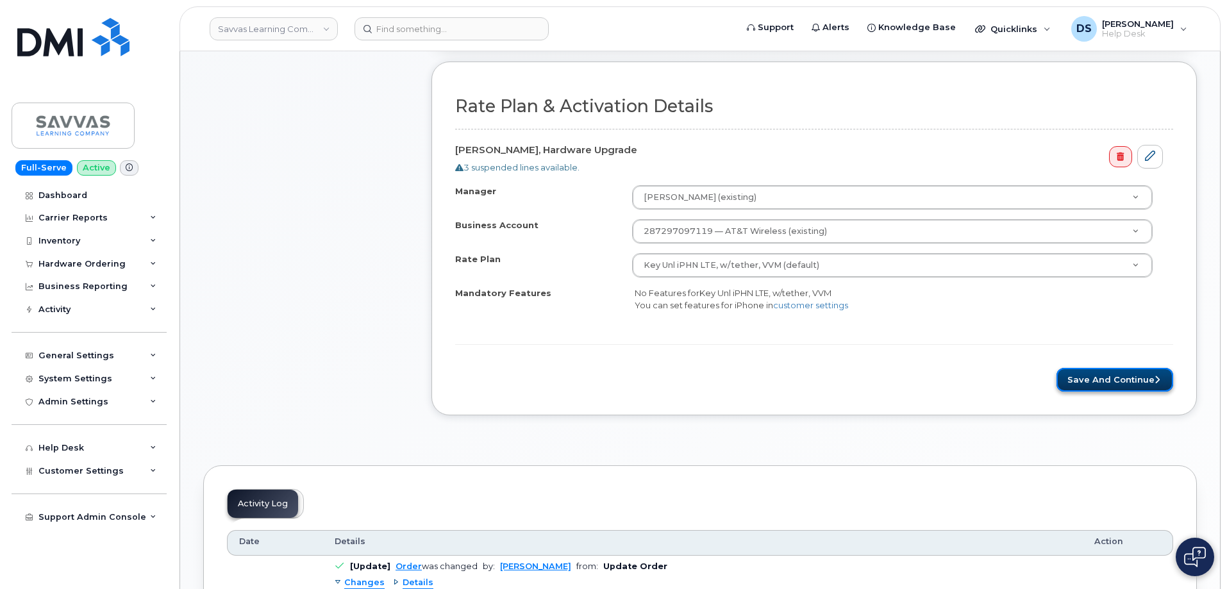
click at [1116, 380] on button "Save and Continue" at bounding box center [1115, 380] width 117 height 24
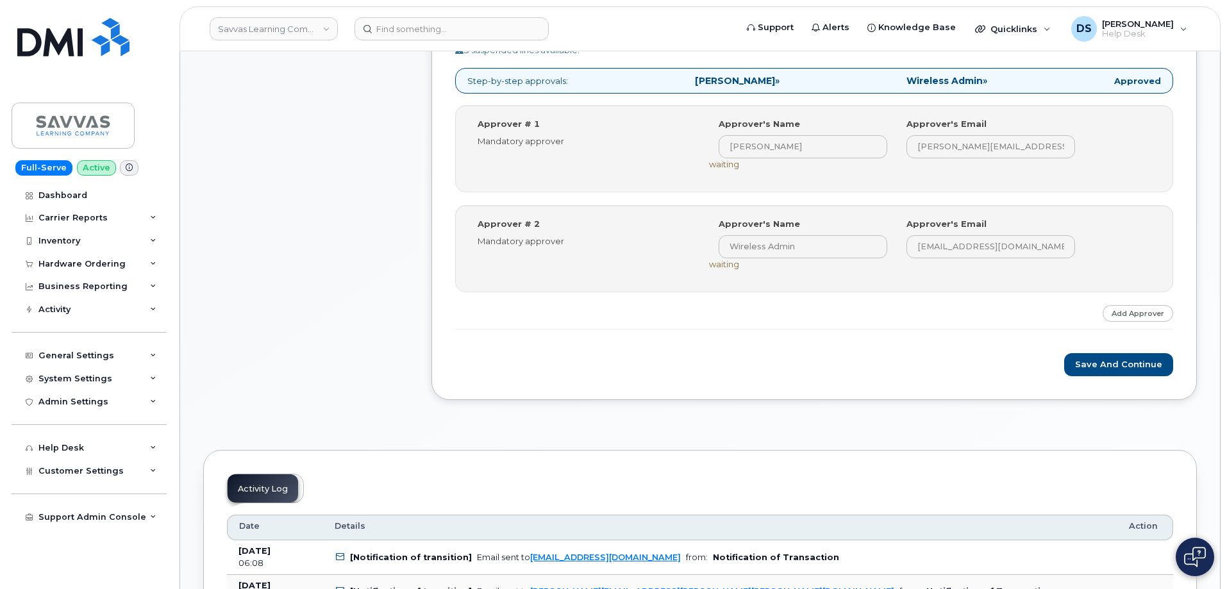
scroll to position [449, 0]
click at [1107, 368] on button "Save and Continue" at bounding box center [1118, 365] width 109 height 24
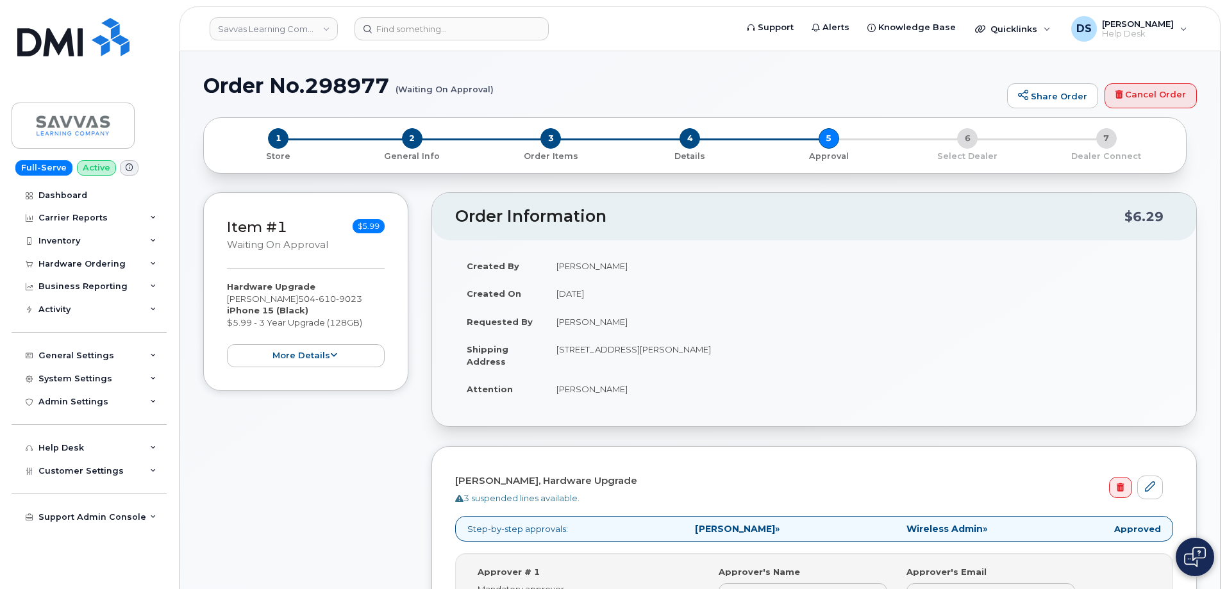
click at [317, 442] on div "Item #1 Waiting On Approval $5.99 Hardware Upgrade [PERSON_NAME] [PHONE_NUMBER]…" at bounding box center [305, 535] width 205 height 687
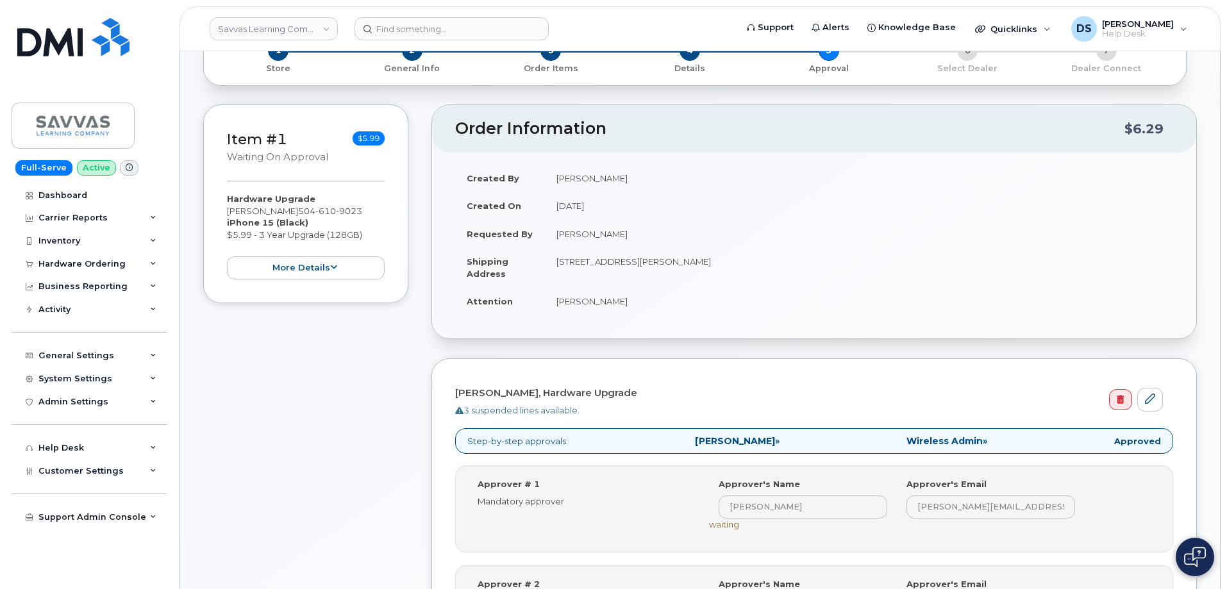
scroll to position [449, 0]
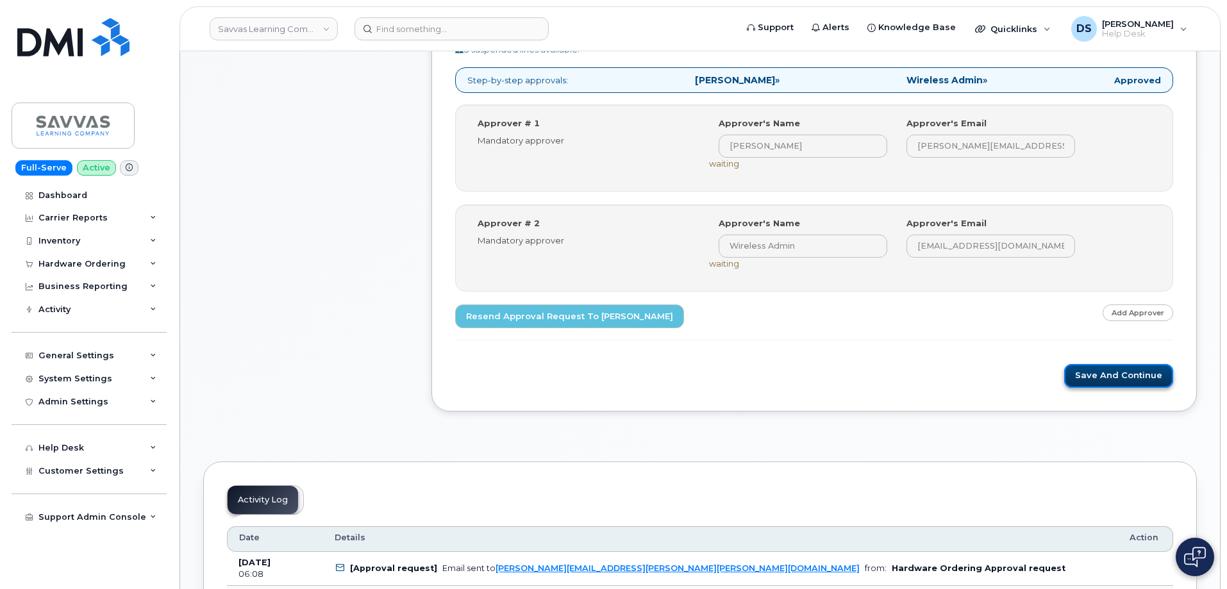
click at [1139, 374] on button "Save and Continue" at bounding box center [1118, 376] width 109 height 24
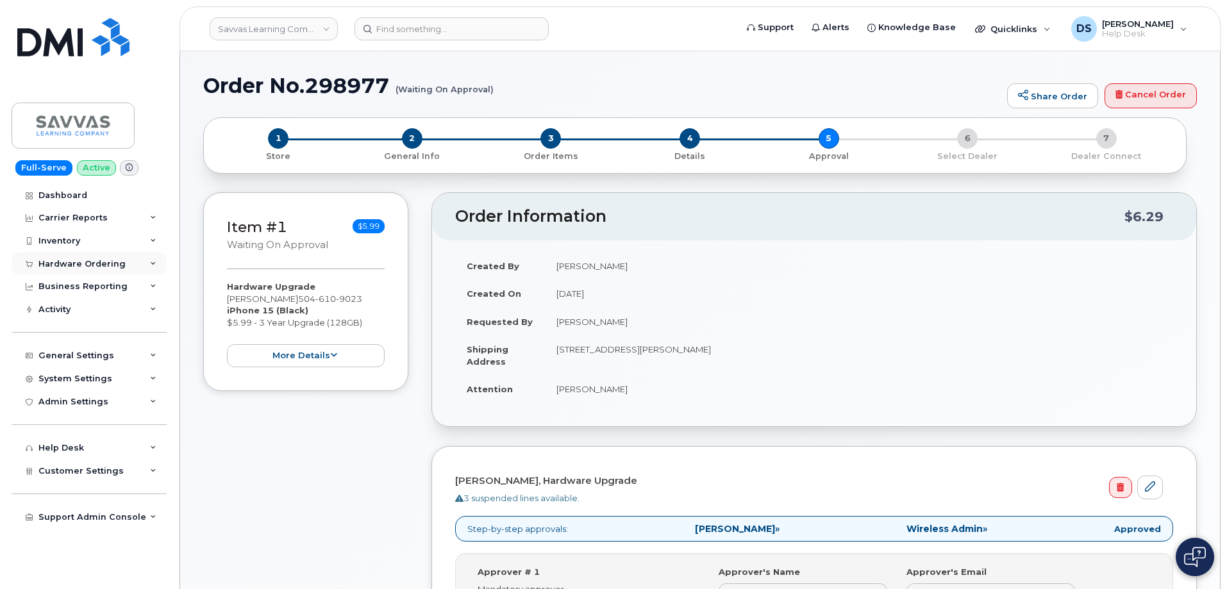
drag, startPoint x: 155, startPoint y: 260, endPoint x: 140, endPoint y: 275, distance: 20.9
click at [156, 261] on icon at bounding box center [153, 264] width 6 height 6
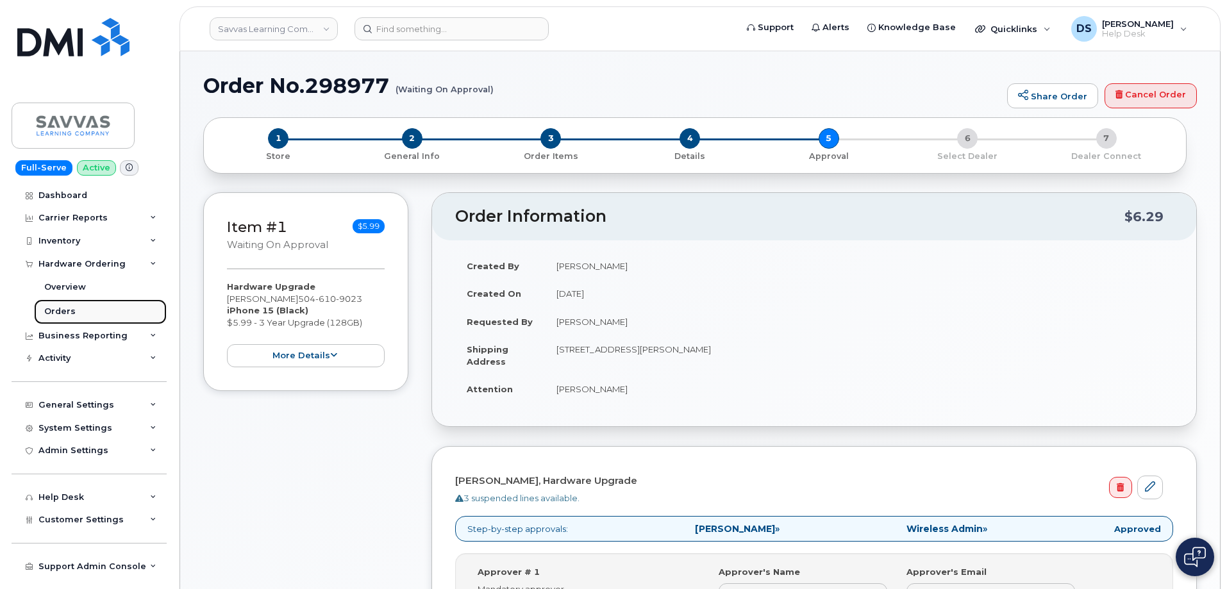
click at [71, 310] on div "Orders" at bounding box center [59, 312] width 31 height 12
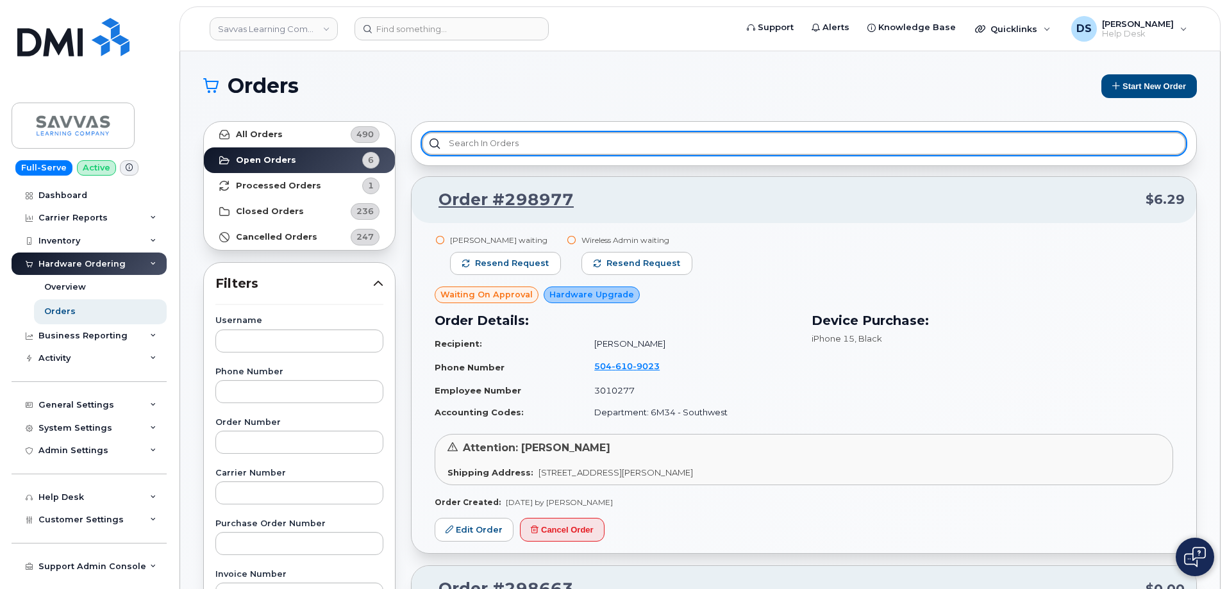
drag, startPoint x: 508, startPoint y: 143, endPoint x: 515, endPoint y: 141, distance: 7.3
click at [510, 142] on input "text" at bounding box center [804, 143] width 764 height 23
type input "spe"
